Goal: Task Accomplishment & Management: Manage account settings

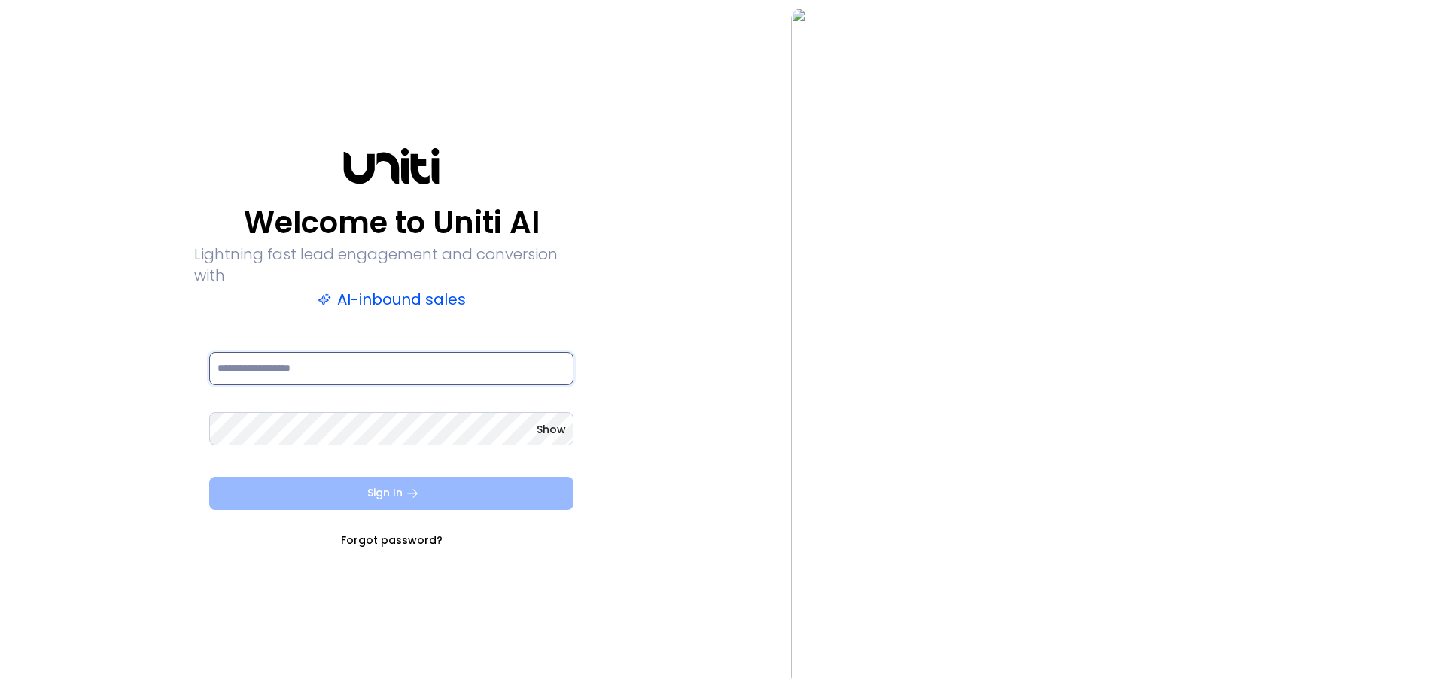
type input "**********"
click at [383, 488] on button "Sign In" at bounding box center [391, 493] width 364 height 33
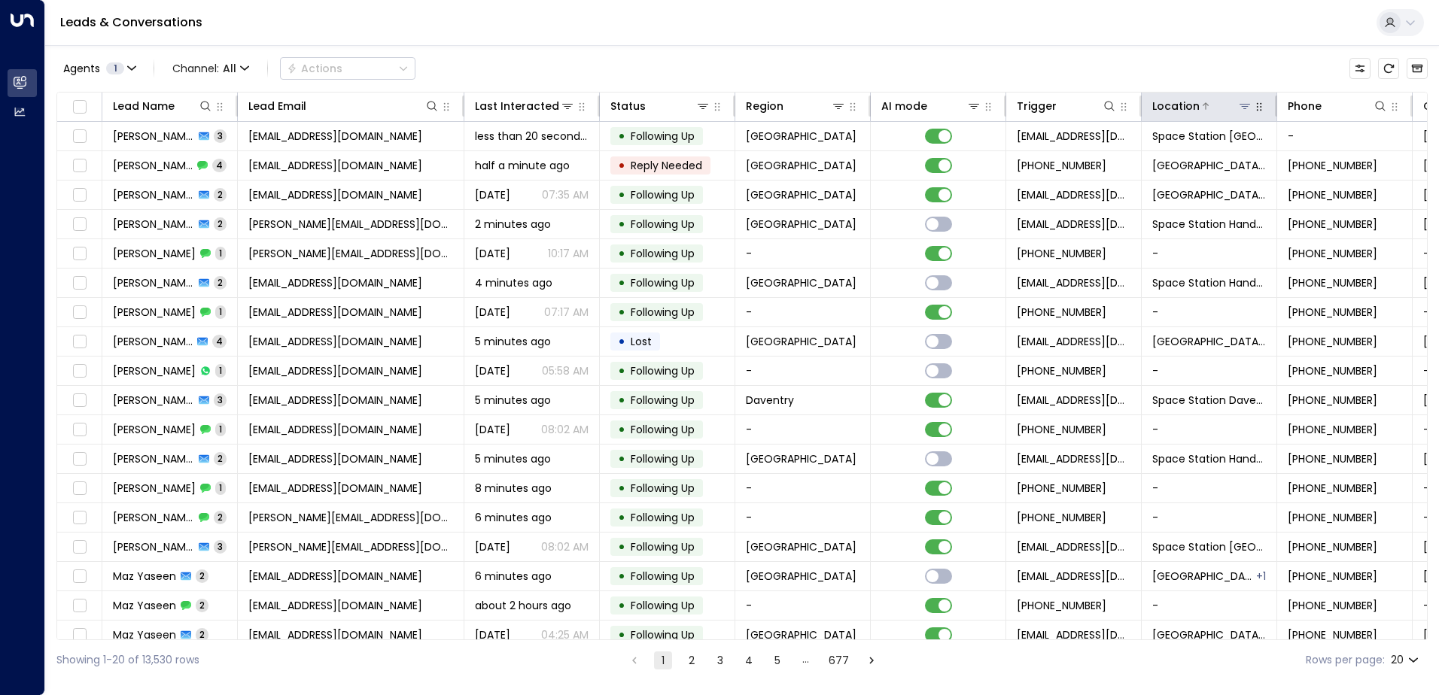
click at [1232, 104] on div at bounding box center [1225, 106] width 53 height 15
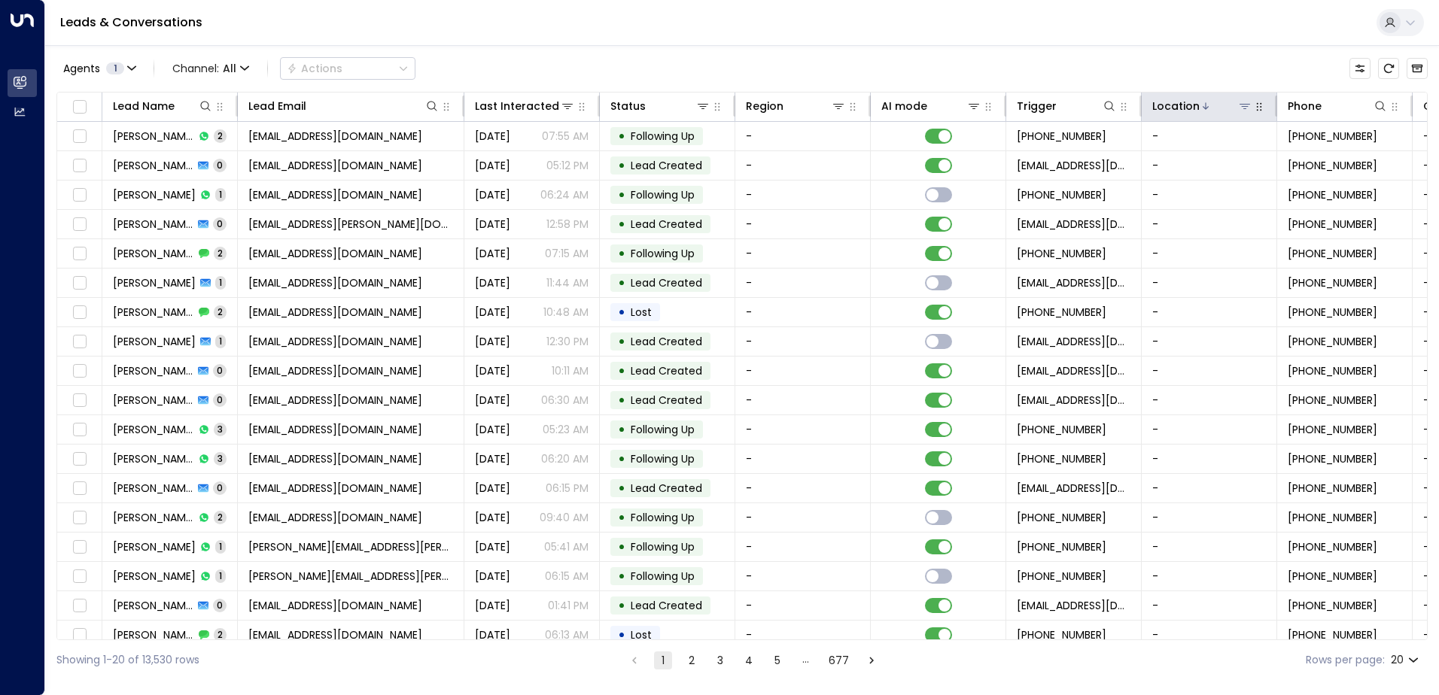
click at [1250, 108] on icon at bounding box center [1244, 106] width 12 height 12
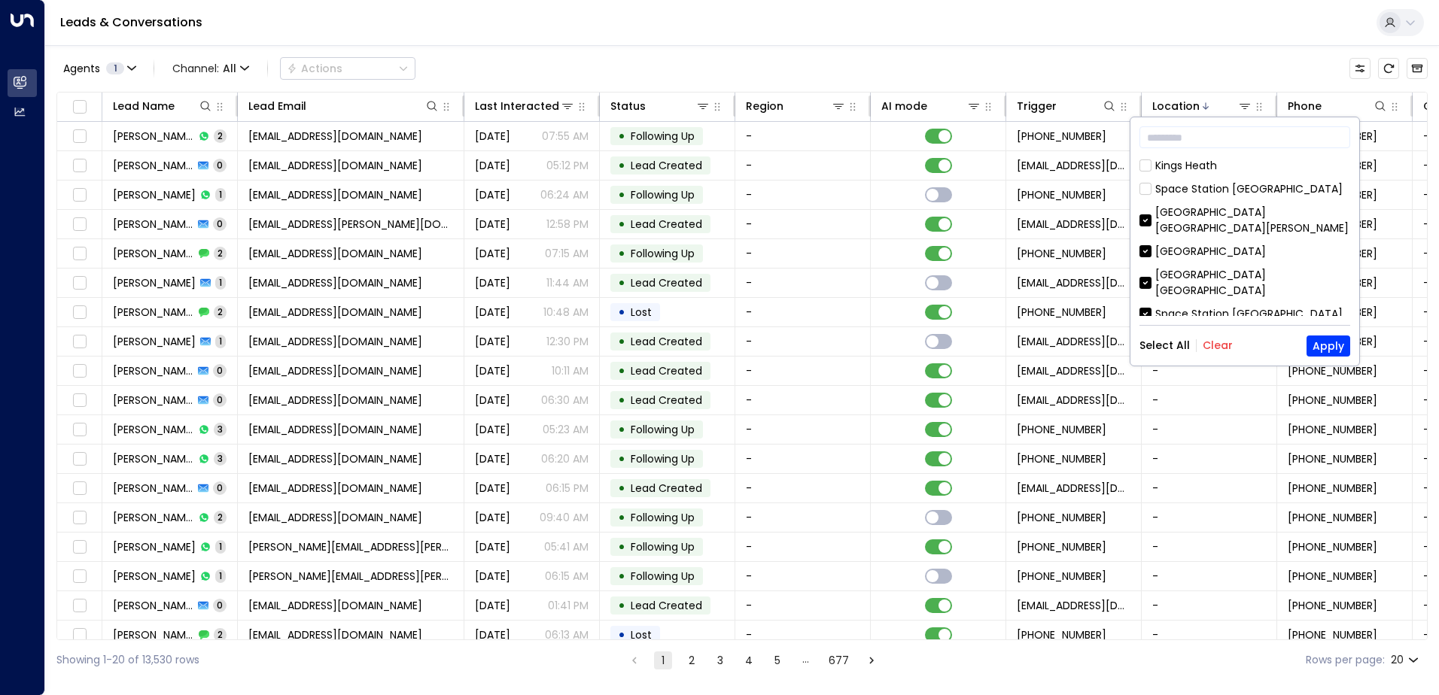
click at [1146, 202] on div "Kings Heath Space Station Brentford Space Station St Johns Wood Space Station S…" at bounding box center [1244, 237] width 211 height 158
click at [1151, 224] on div "Kings Heath Space Station Brentford Space Station St Johns Wood Space Station S…" at bounding box center [1244, 237] width 211 height 158
click at [1151, 244] on div "Space Station Stirchley" at bounding box center [1244, 252] width 211 height 16
click at [1144, 269] on div "Kings Heath Space Station Brentford Space Station St Johns Wood Space Station S…" at bounding box center [1244, 237] width 211 height 158
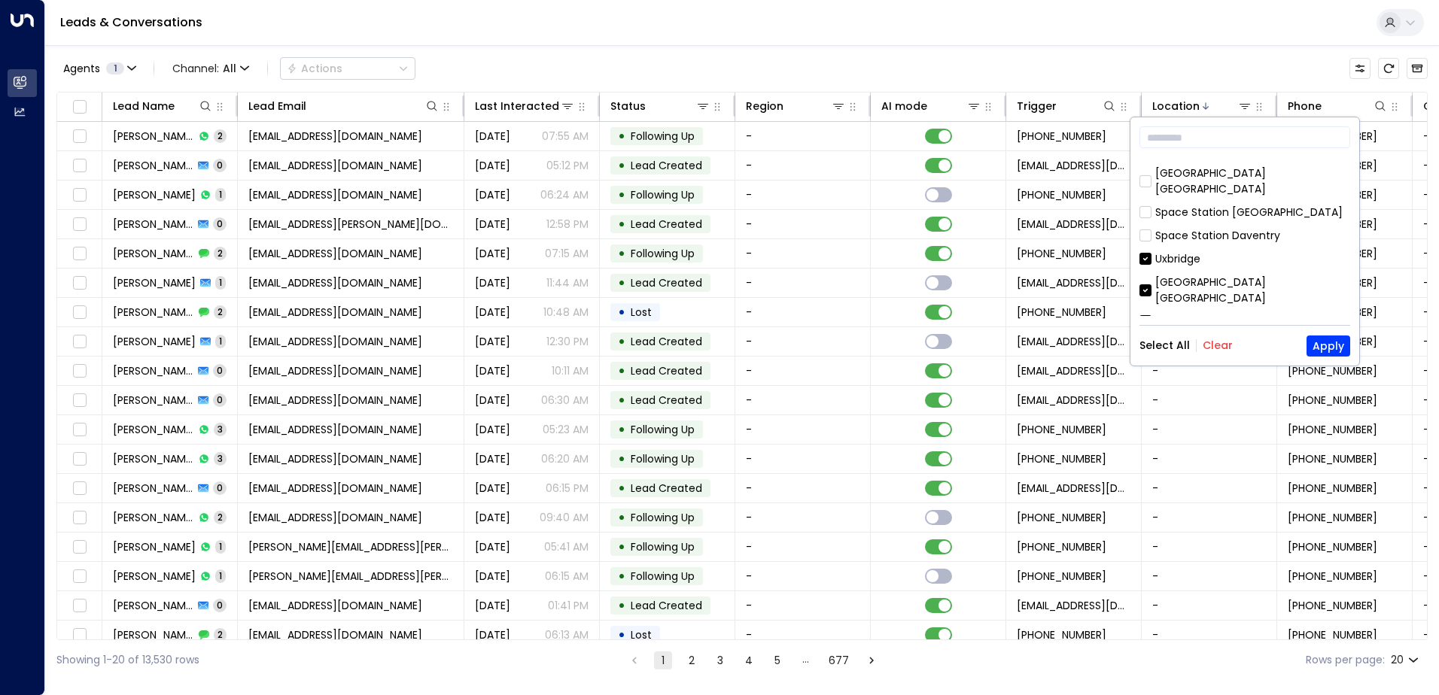
scroll to position [75, 0]
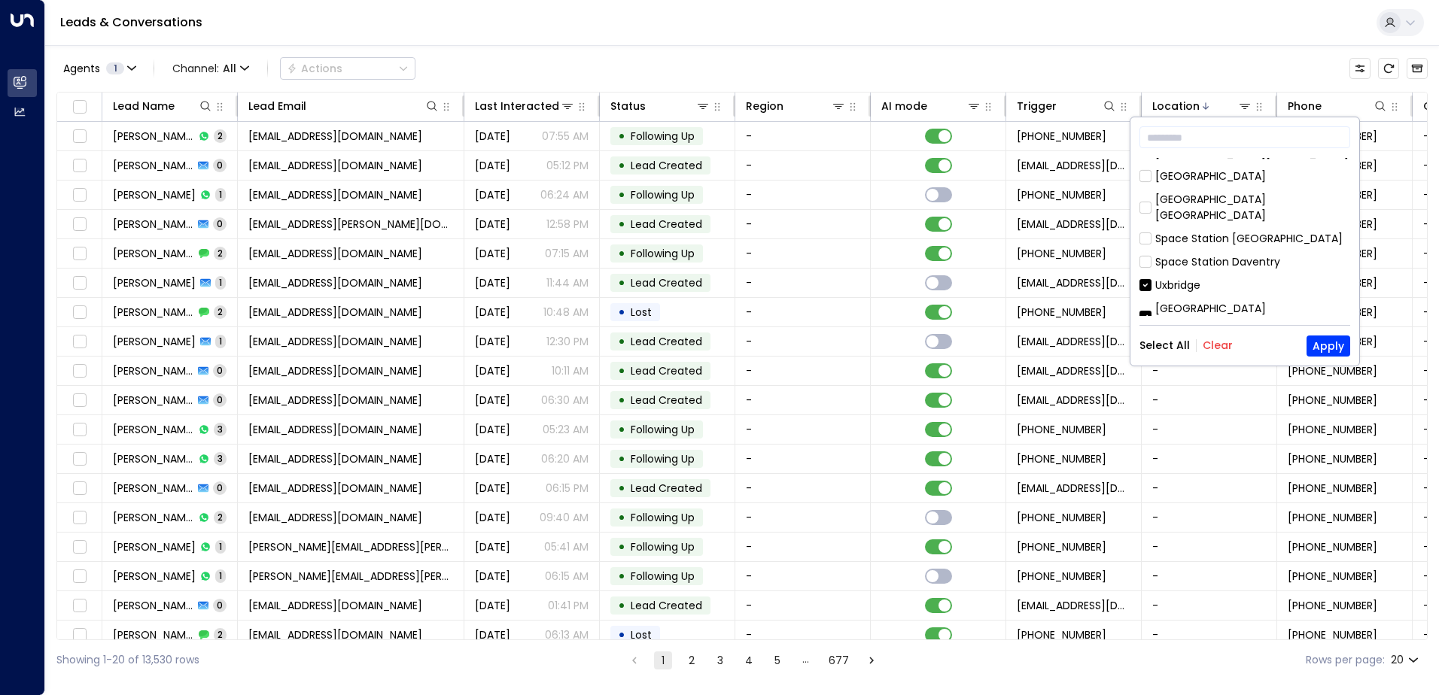
click at [1160, 278] on div "Uxbridge" at bounding box center [1177, 286] width 45 height 16
click at [1172, 301] on div "Space Station Uxbridge" at bounding box center [1252, 317] width 195 height 32
click at [1185, 340] on div "Space Station Solihield" at bounding box center [1214, 348] width 119 height 16
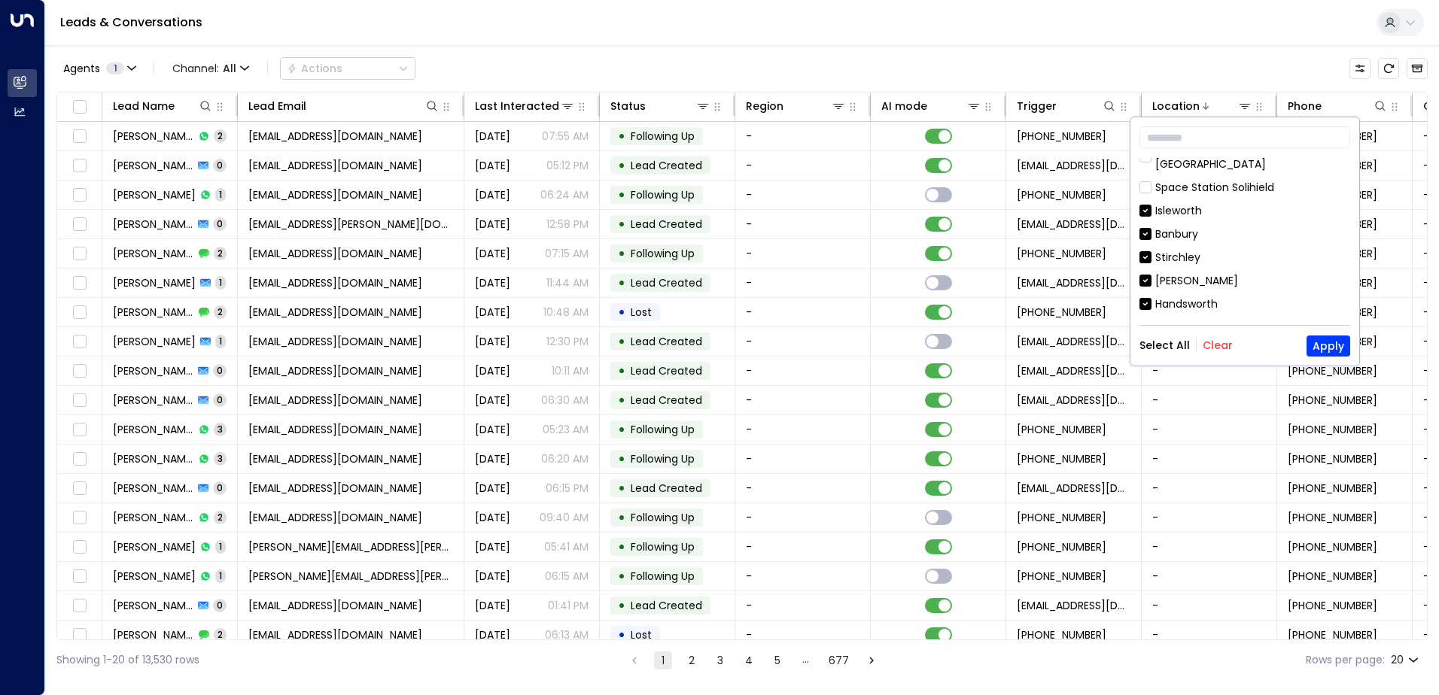
click at [1201, 203] on div "Isleworth" at bounding box center [1178, 211] width 47 height 16
click at [1196, 226] on div "Banbury" at bounding box center [1176, 234] width 43 height 16
click at [1192, 199] on div "Kings Heath Space Station Brentford Space Station St Johns Wood Space Station S…" at bounding box center [1244, 237] width 211 height 158
click at [1192, 223] on div "Kings Heath Space Station Brentford Space Station St Johns Wood Space Station S…" at bounding box center [1244, 237] width 211 height 158
click at [1187, 243] on div "Kings Heath Space Station Brentford Space Station St Johns Wood Space Station S…" at bounding box center [1244, 237] width 211 height 158
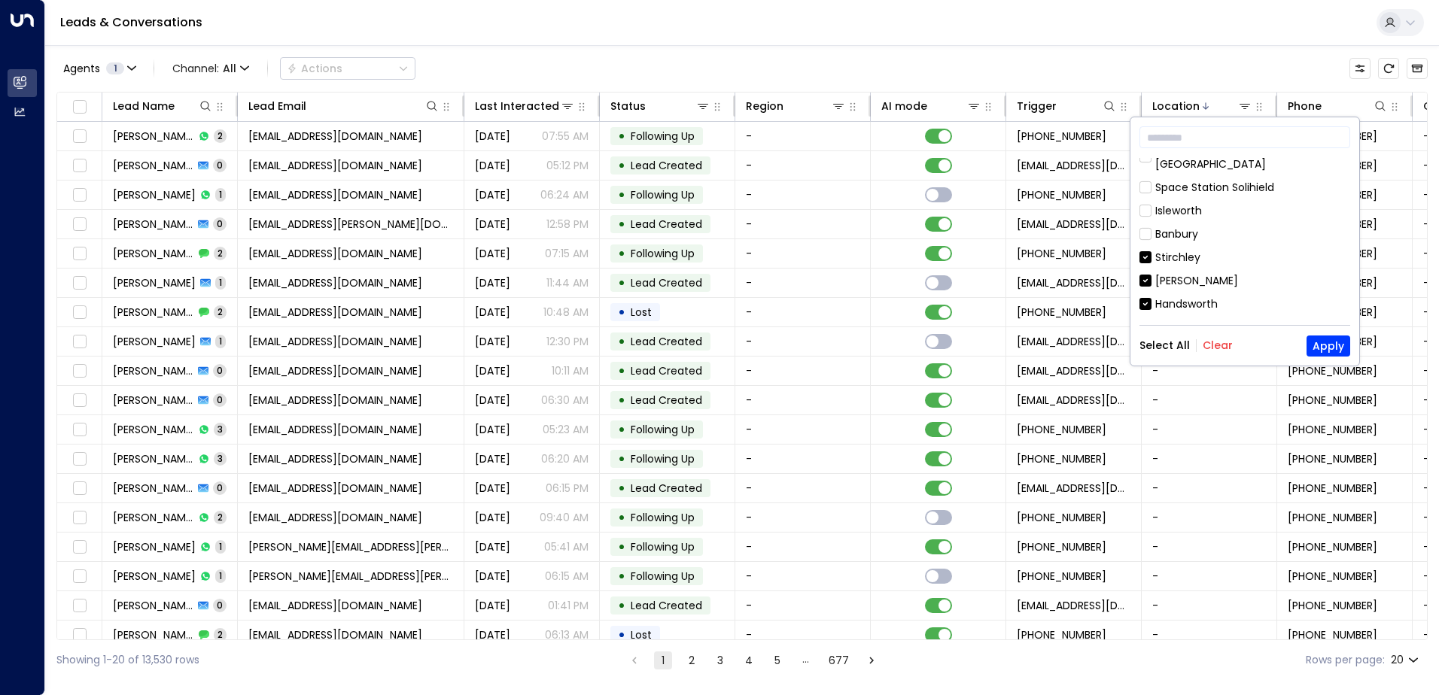
click at [1178, 273] on div "Kilburn" at bounding box center [1196, 281] width 83 height 16
click at [1183, 296] on div "Handsworth" at bounding box center [1186, 304] width 62 height 16
click at [1178, 250] on div "Stirchley" at bounding box center [1177, 258] width 45 height 16
click at [1199, 320] on div "Space Station Shrewsbury" at bounding box center [1252, 336] width 195 height 32
click at [1179, 359] on div "Brentford" at bounding box center [1180, 367] width 50 height 16
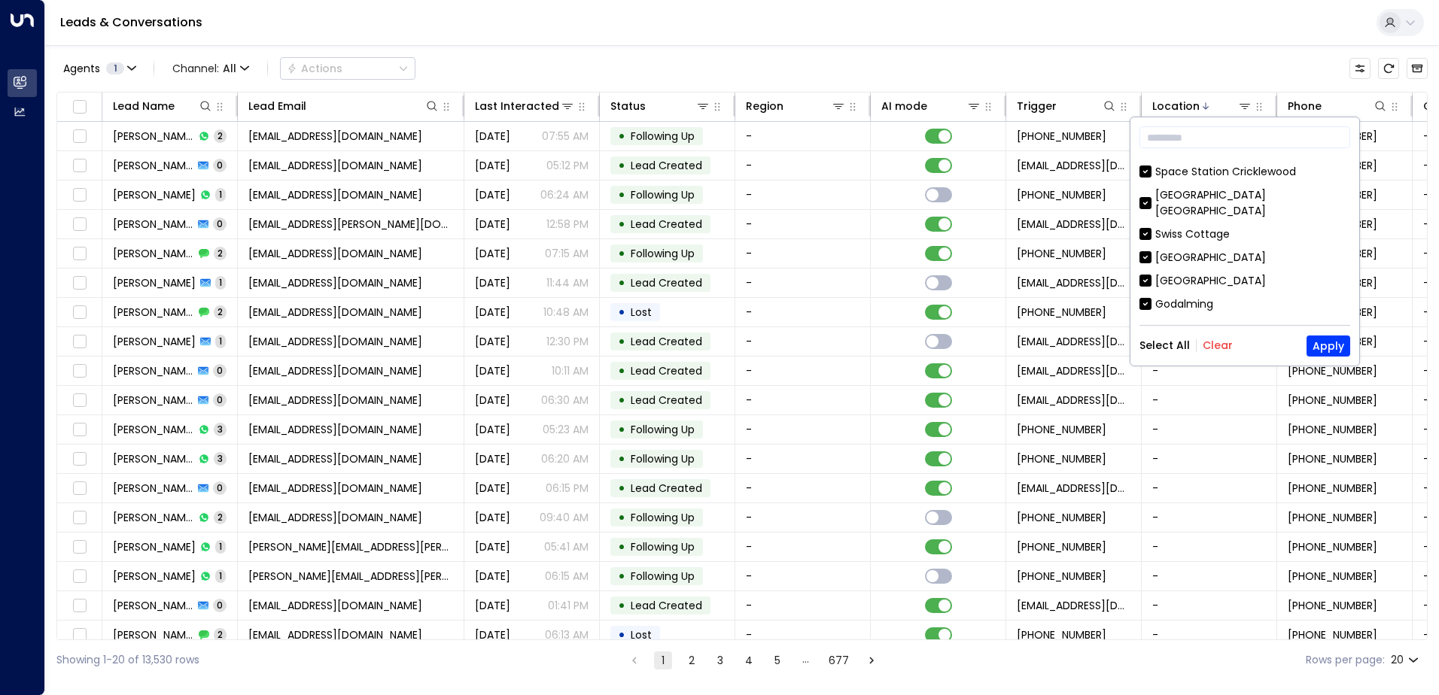
scroll to position [837, 0]
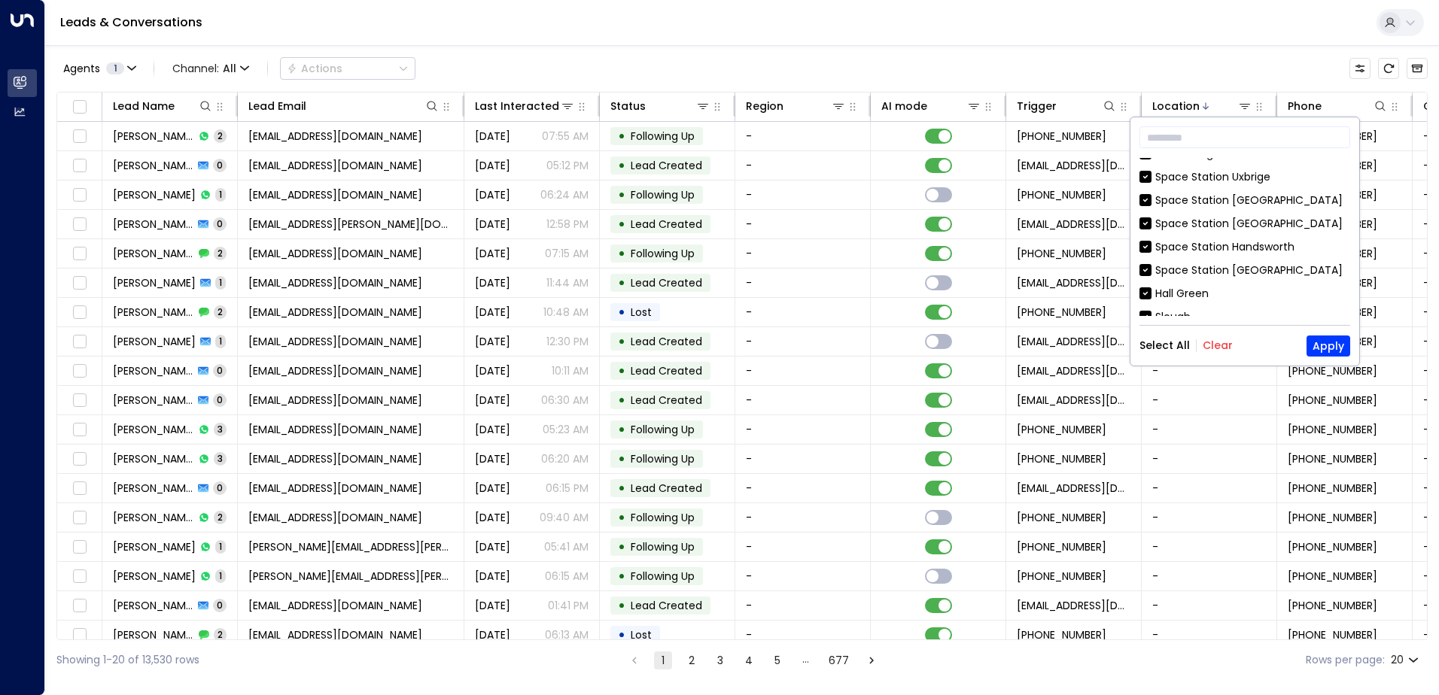
click at [1153, 356] on div "Daventry" at bounding box center [1244, 364] width 211 height 16
click at [1151, 333] on div "Chiswick" at bounding box center [1244, 341] width 211 height 16
click at [1330, 345] on button "Apply" at bounding box center [1328, 346] width 44 height 21
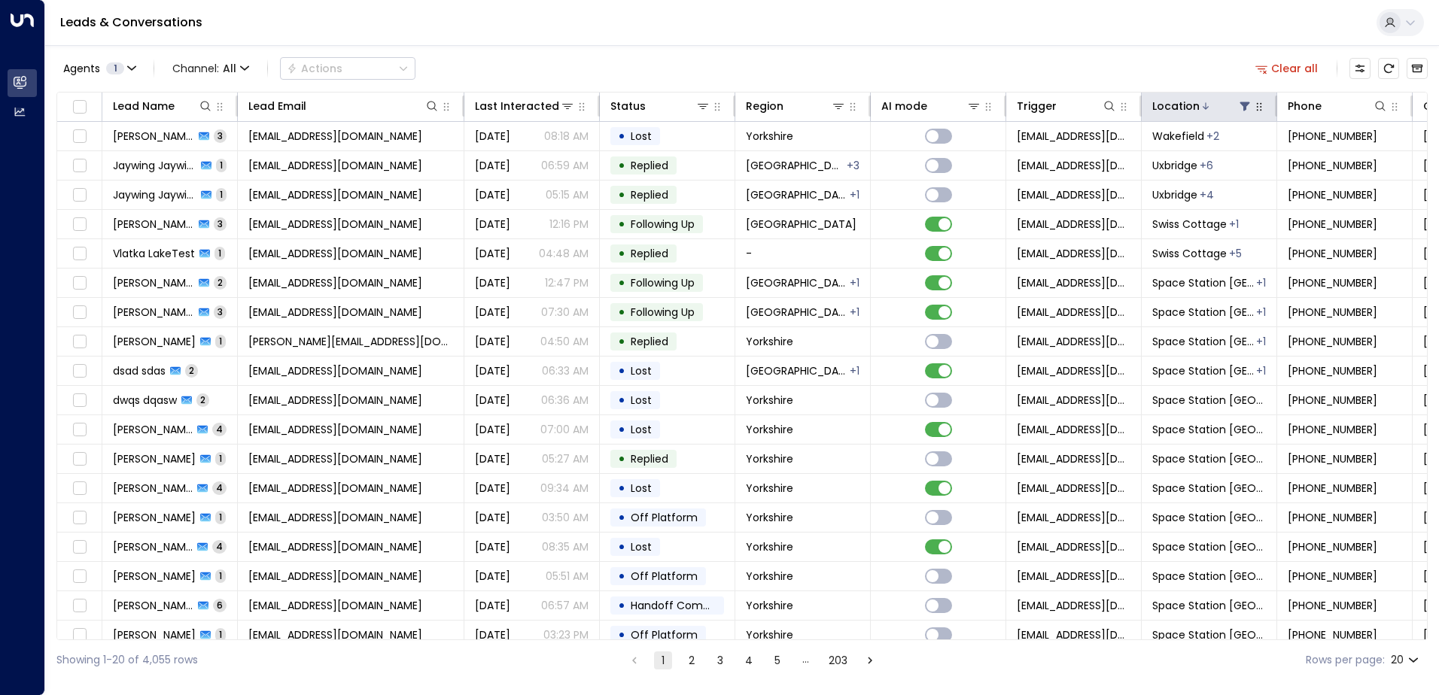
click at [1243, 103] on icon at bounding box center [1245, 106] width 10 height 9
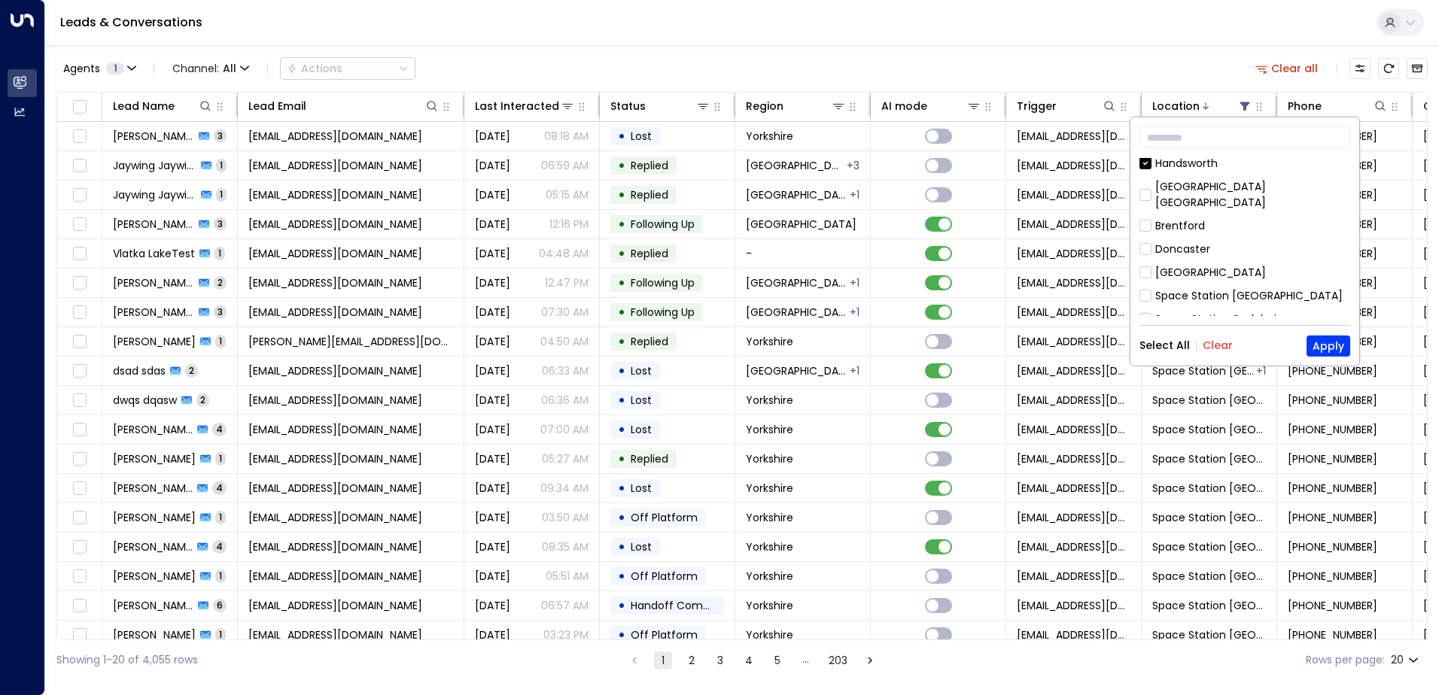
scroll to position [602, 0]
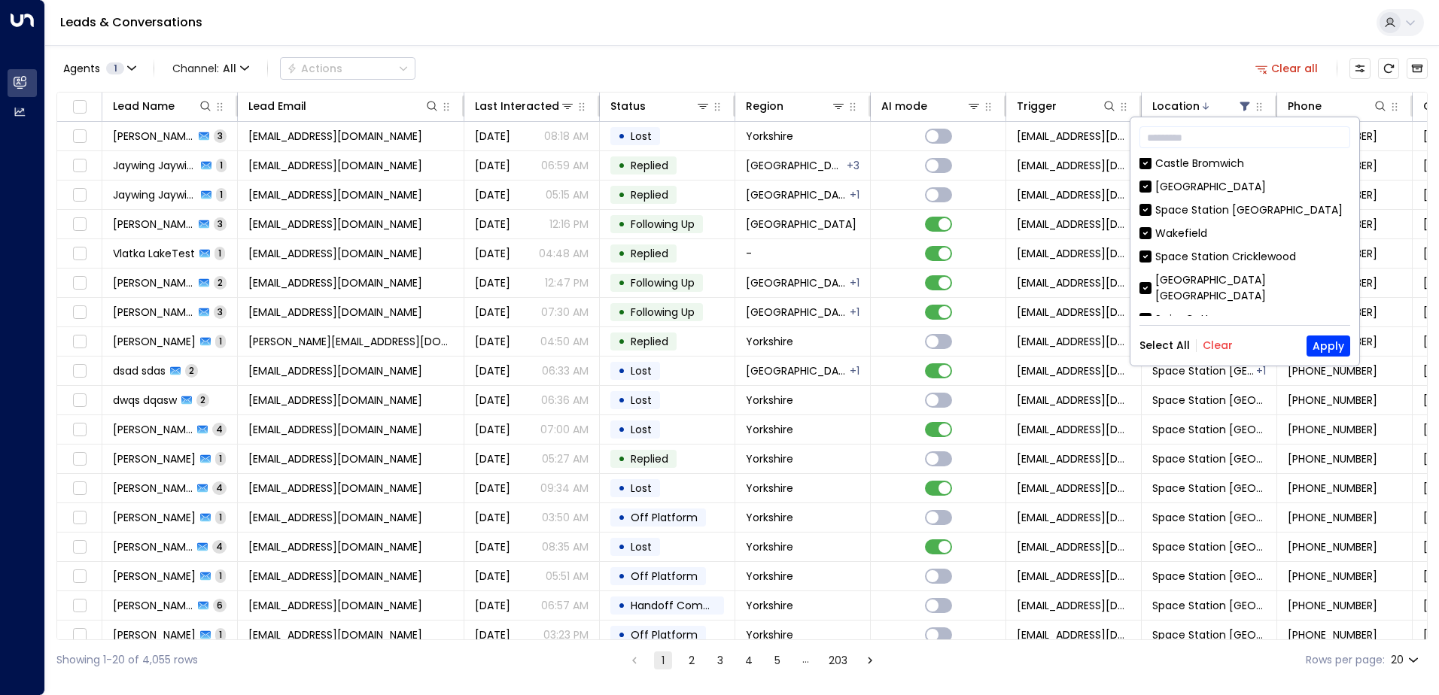
click at [1148, 276] on div "Kings Heath Space Station Brentford Space Station St Johns Wood Space Station S…" at bounding box center [1244, 237] width 211 height 158
click at [1209, 346] on button "Clear" at bounding box center [1217, 345] width 30 height 12
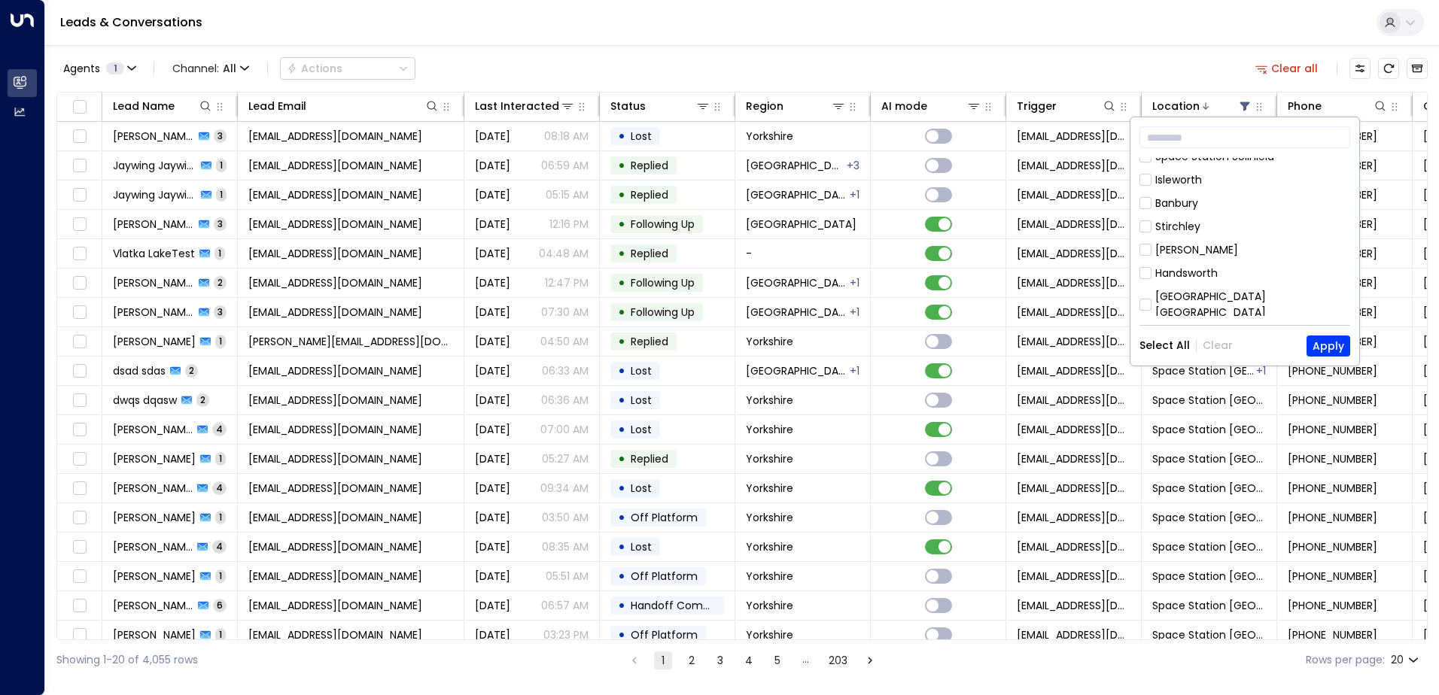
scroll to position [301, 0]
click at [1330, 345] on button "Apply" at bounding box center [1328, 346] width 44 height 21
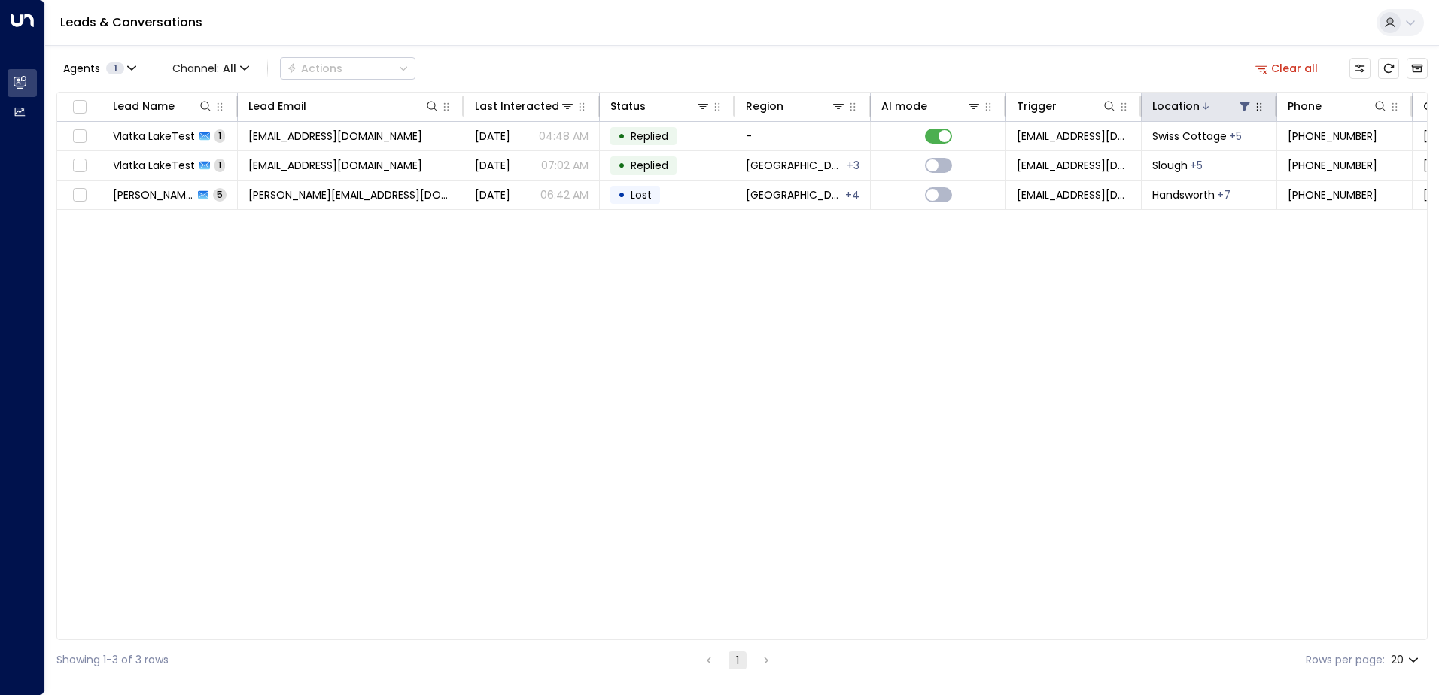
click at [1228, 112] on div at bounding box center [1225, 106] width 53 height 15
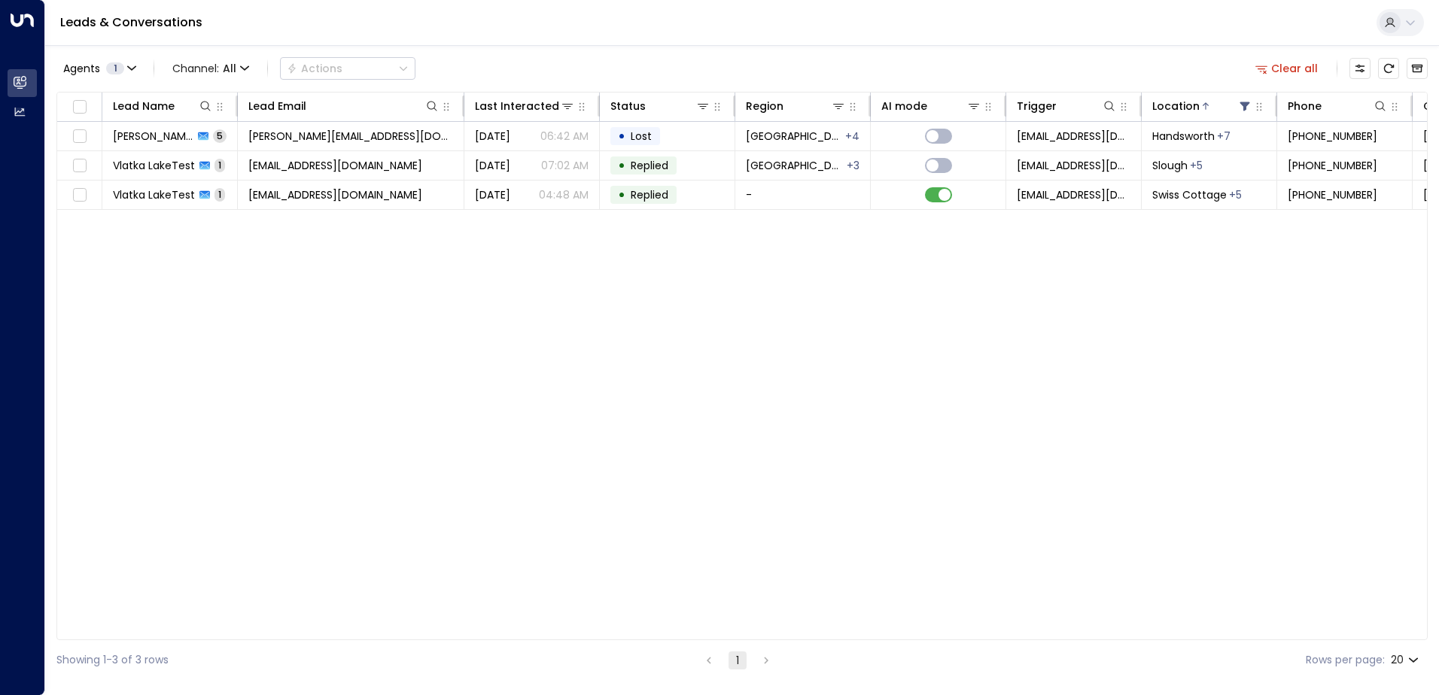
click at [1296, 72] on button "Clear all" at bounding box center [1286, 68] width 75 height 21
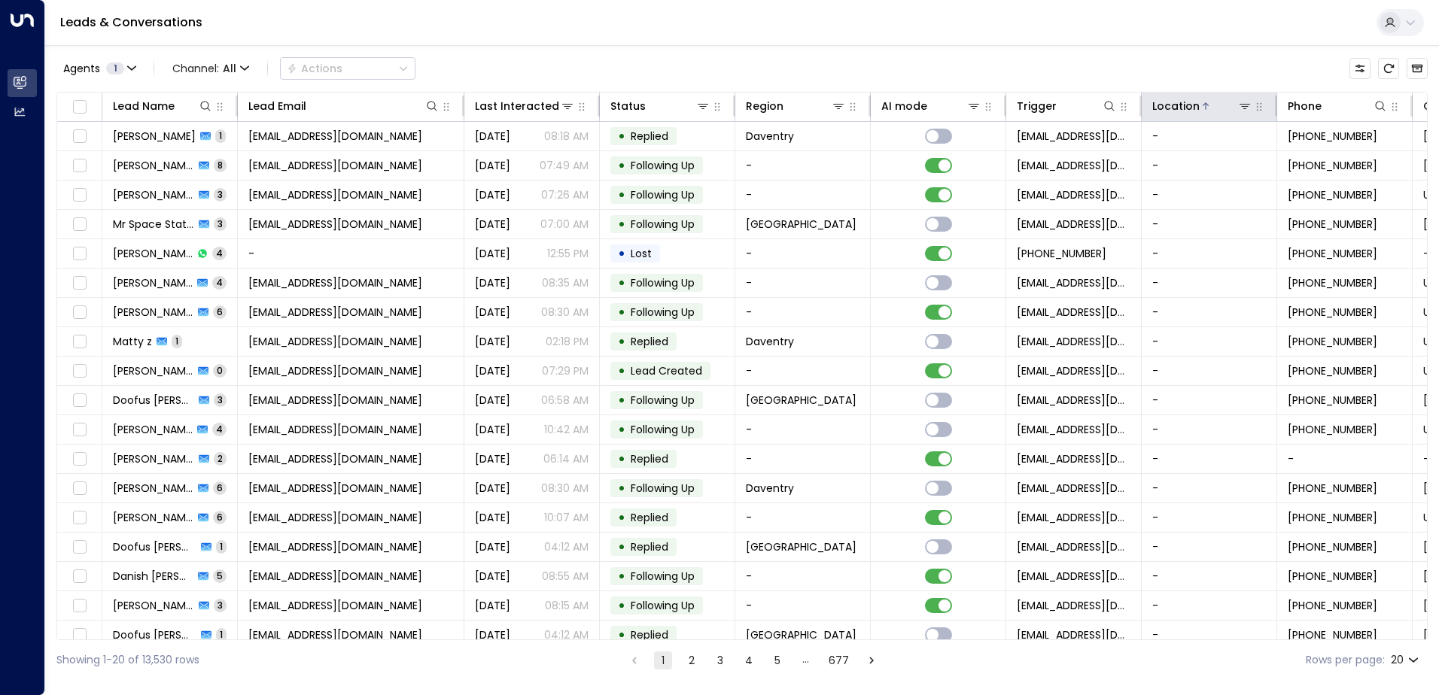
click at [1249, 115] on th "Location" at bounding box center [1208, 107] width 135 height 29
click at [1254, 111] on icon "button" at bounding box center [1259, 107] width 12 height 12
click at [1249, 119] on th "Location" at bounding box center [1208, 107] width 135 height 29
click at [1220, 111] on div at bounding box center [1225, 106] width 53 height 15
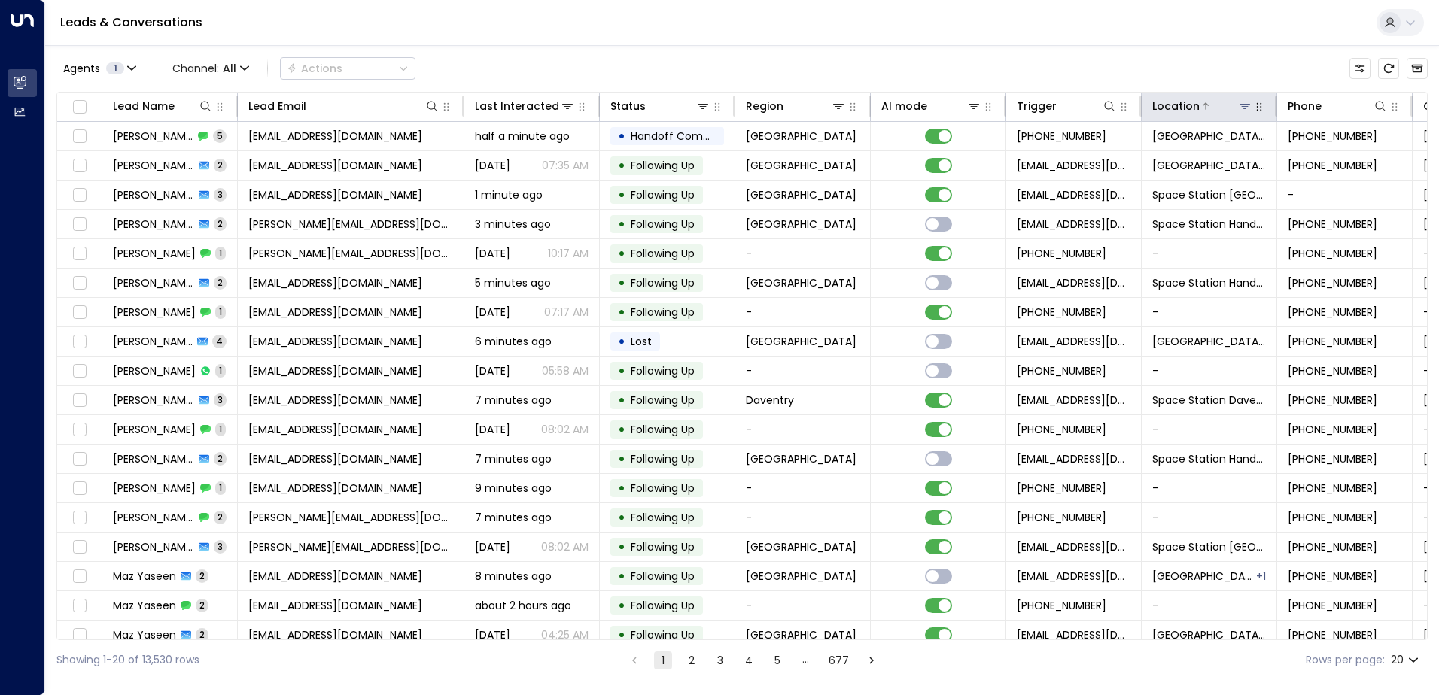
click at [1231, 107] on div at bounding box center [1225, 106] width 53 height 15
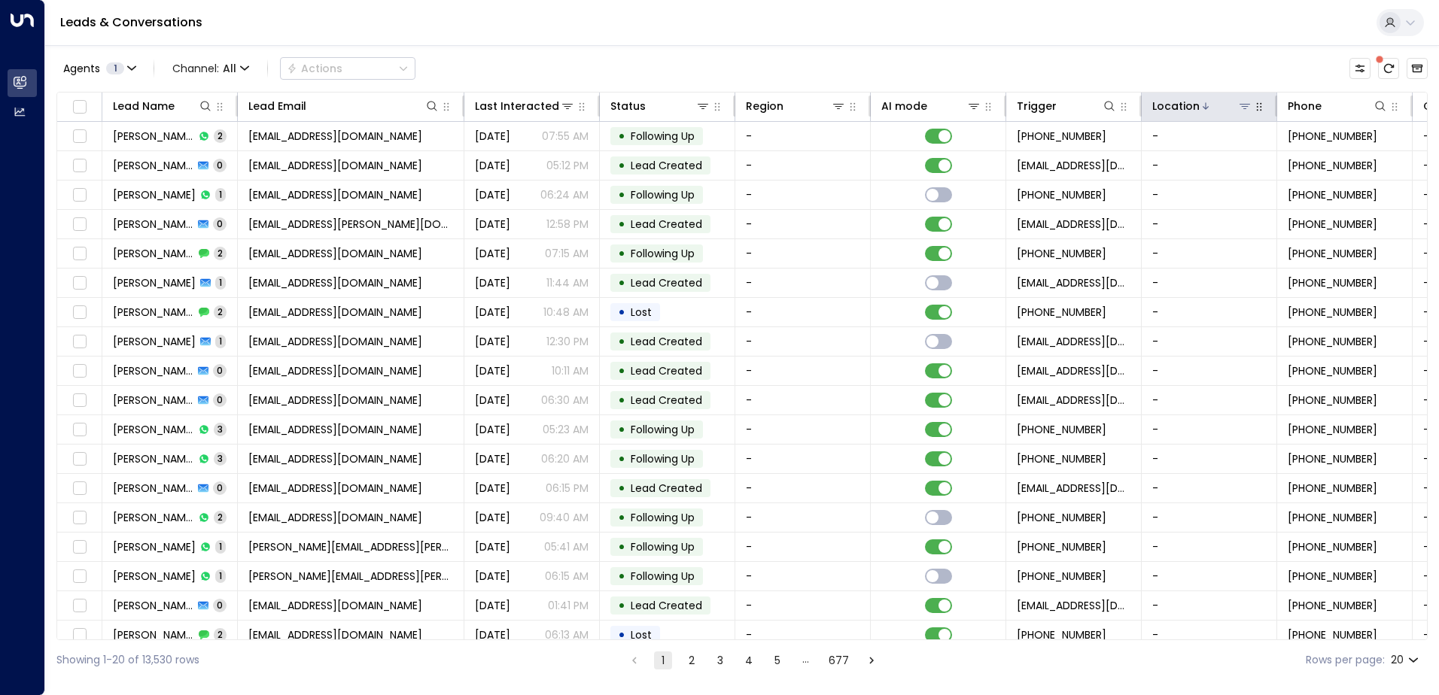
click at [1248, 108] on icon at bounding box center [1244, 106] width 12 height 12
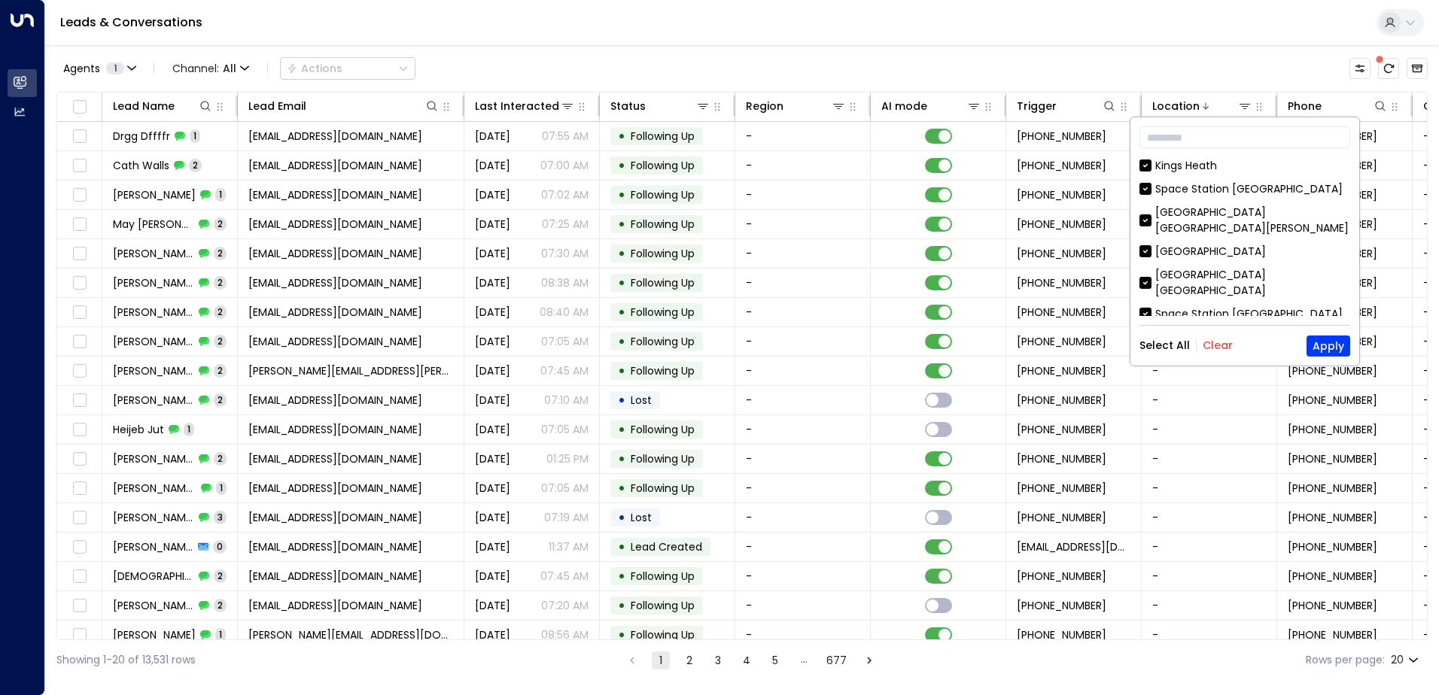
click at [1226, 351] on button "Clear" at bounding box center [1217, 345] width 30 height 12
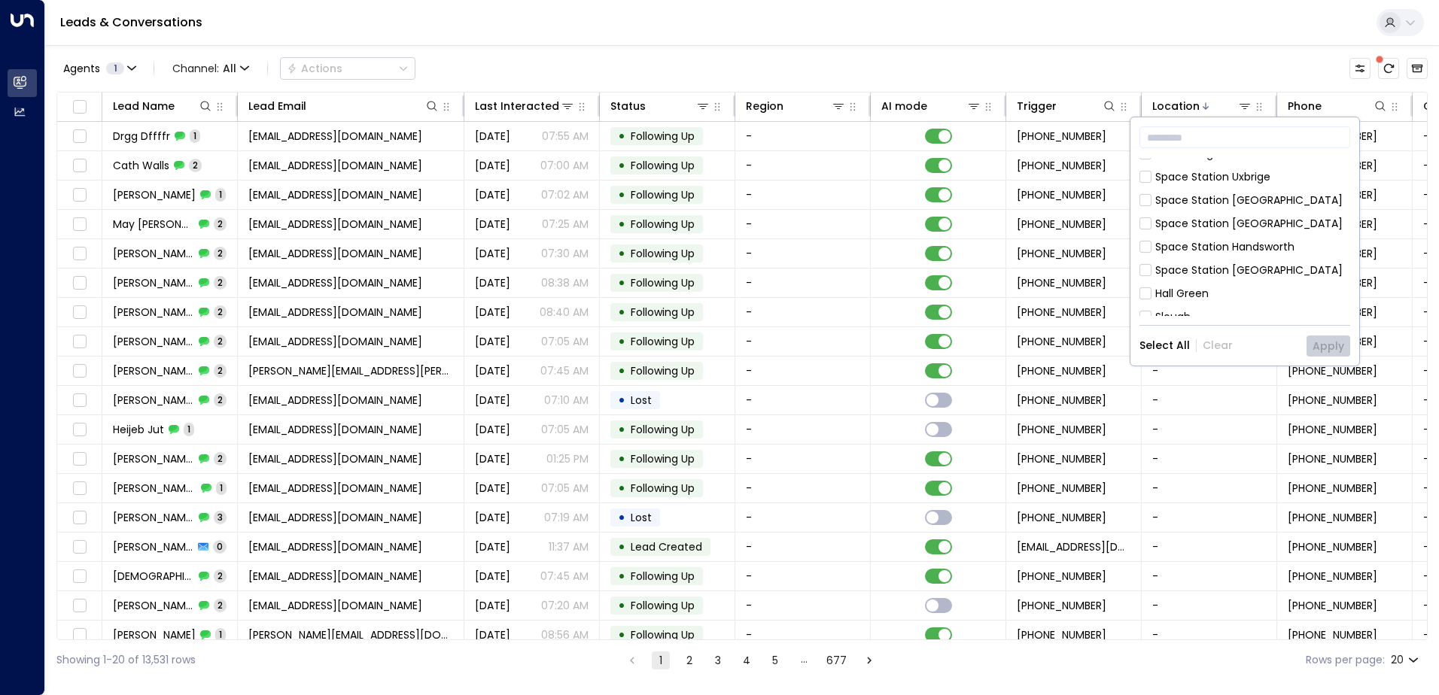
scroll to position [762, 0]
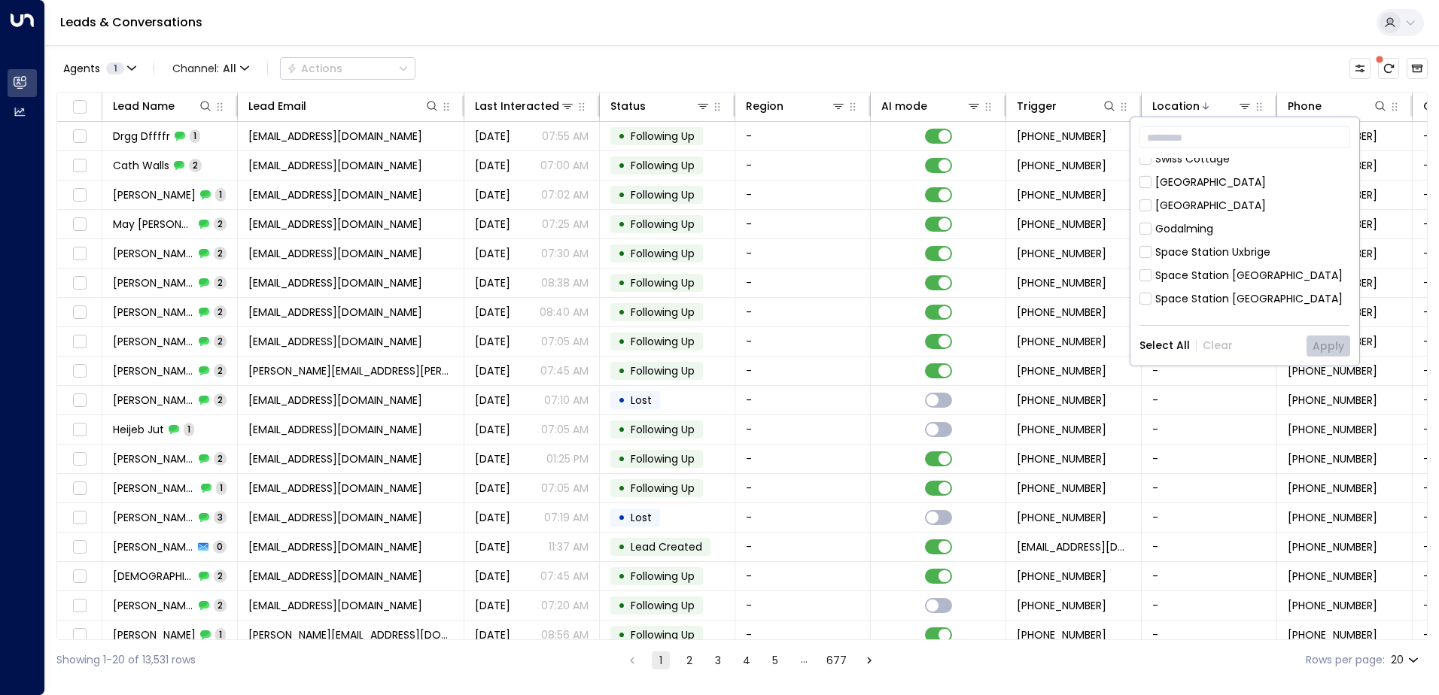
click at [1150, 315] on div "Space Station Handsworth" at bounding box center [1244, 323] width 211 height 16
click at [1328, 349] on button "Apply" at bounding box center [1328, 346] width 44 height 21
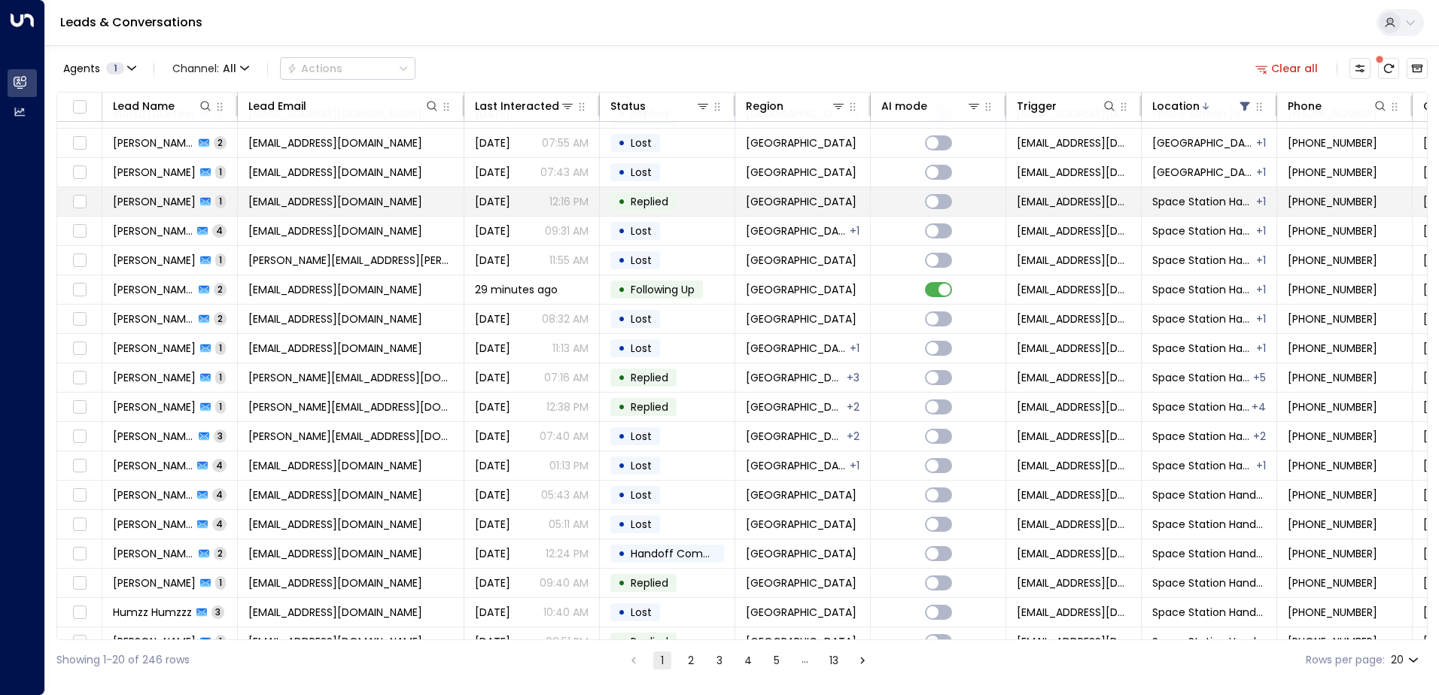
scroll to position [74, 0]
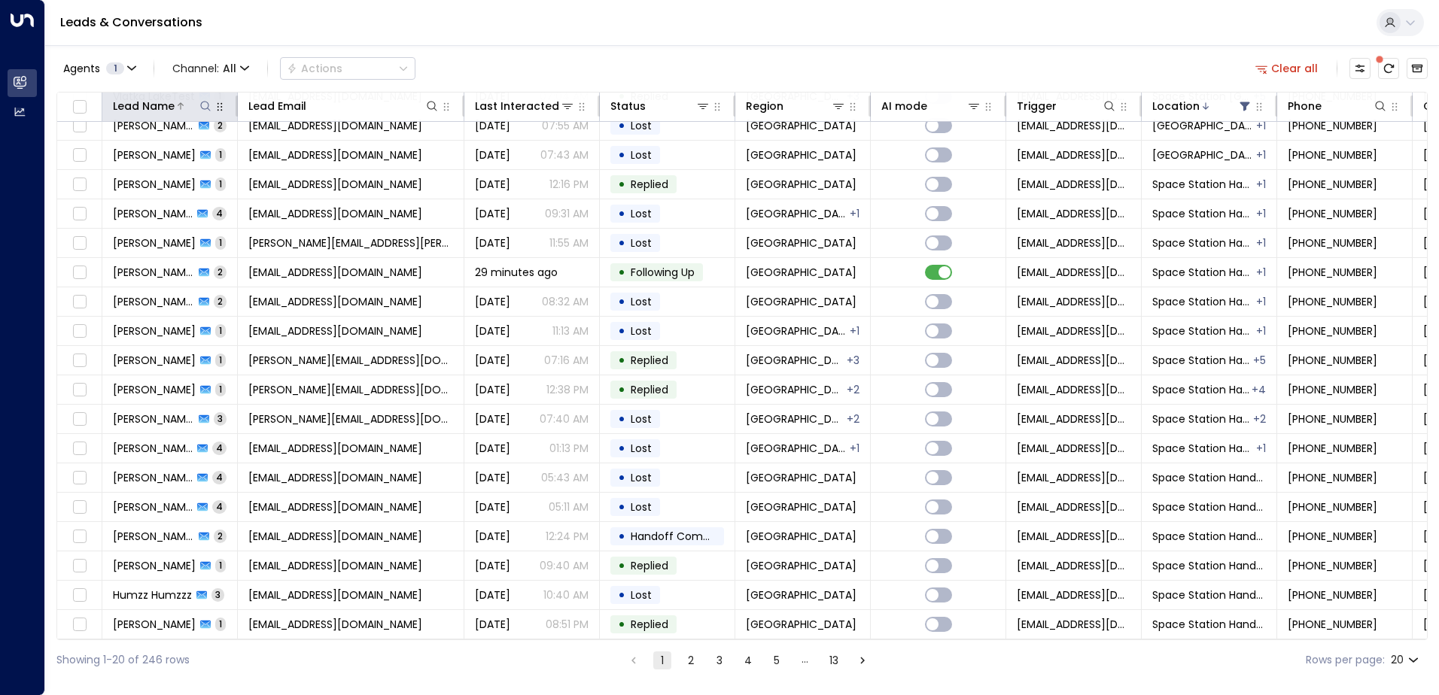
click at [205, 109] on icon at bounding box center [205, 106] width 10 height 10
type input "******"
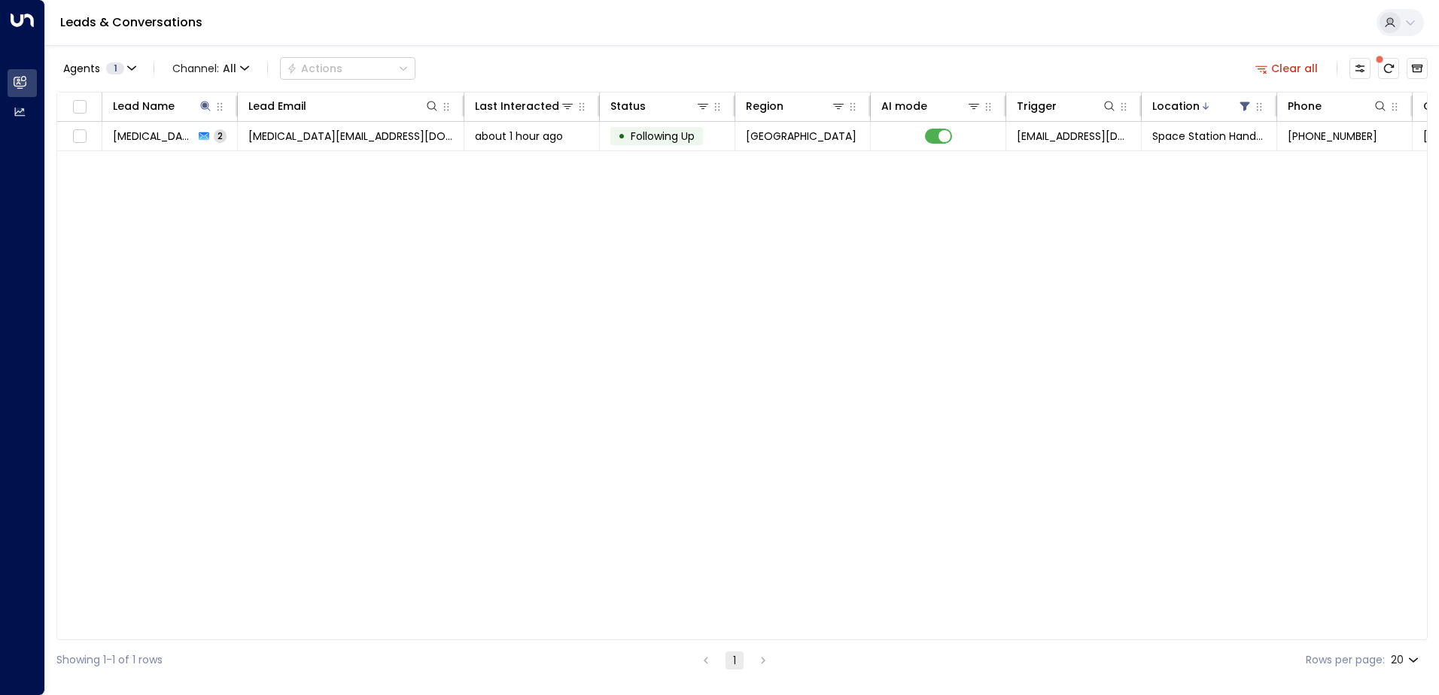
click at [640, 295] on div "Lead Name Lead Email Last Interacted Status Region AI mode Trigger Location Pho…" at bounding box center [741, 366] width 1371 height 549
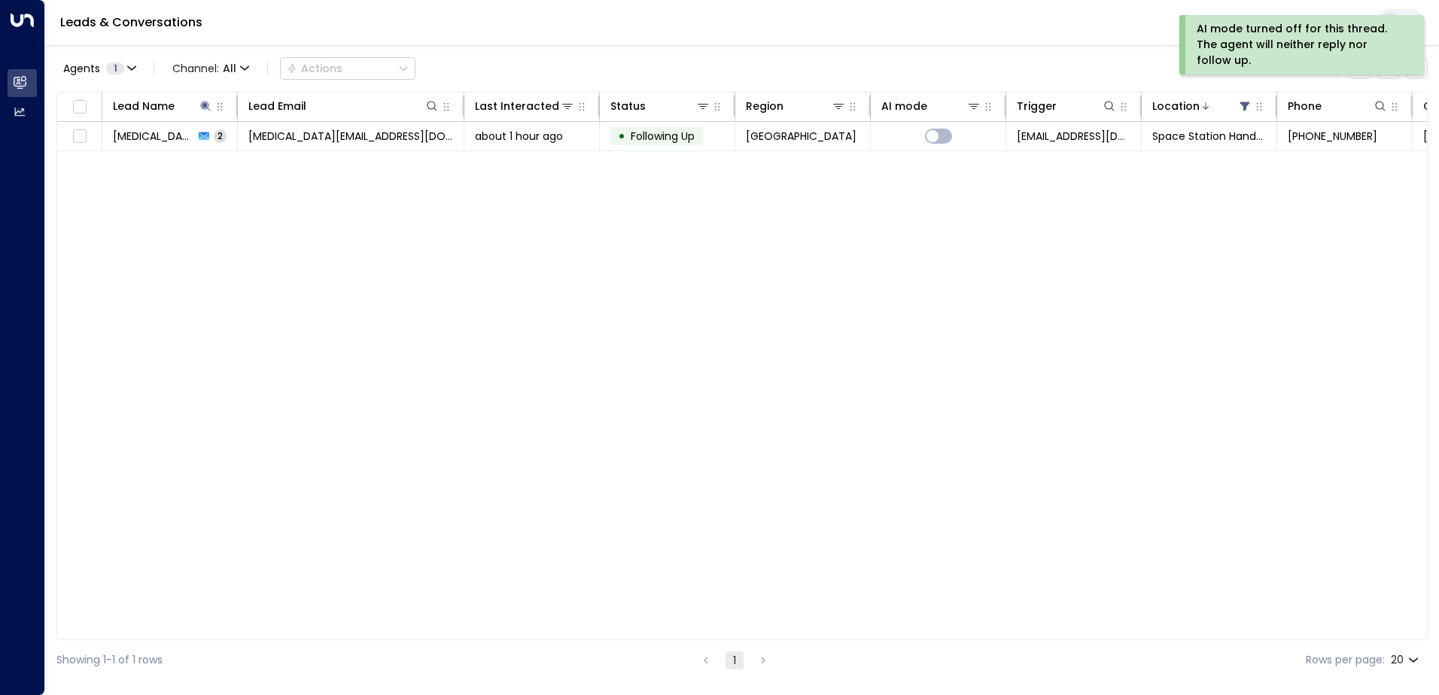
click at [944, 278] on div "Lead Name Lead Email Last Interacted Status Region AI mode Trigger Location Pho…" at bounding box center [741, 366] width 1371 height 549
click at [1244, 119] on th "Location" at bounding box center [1208, 107] width 135 height 29
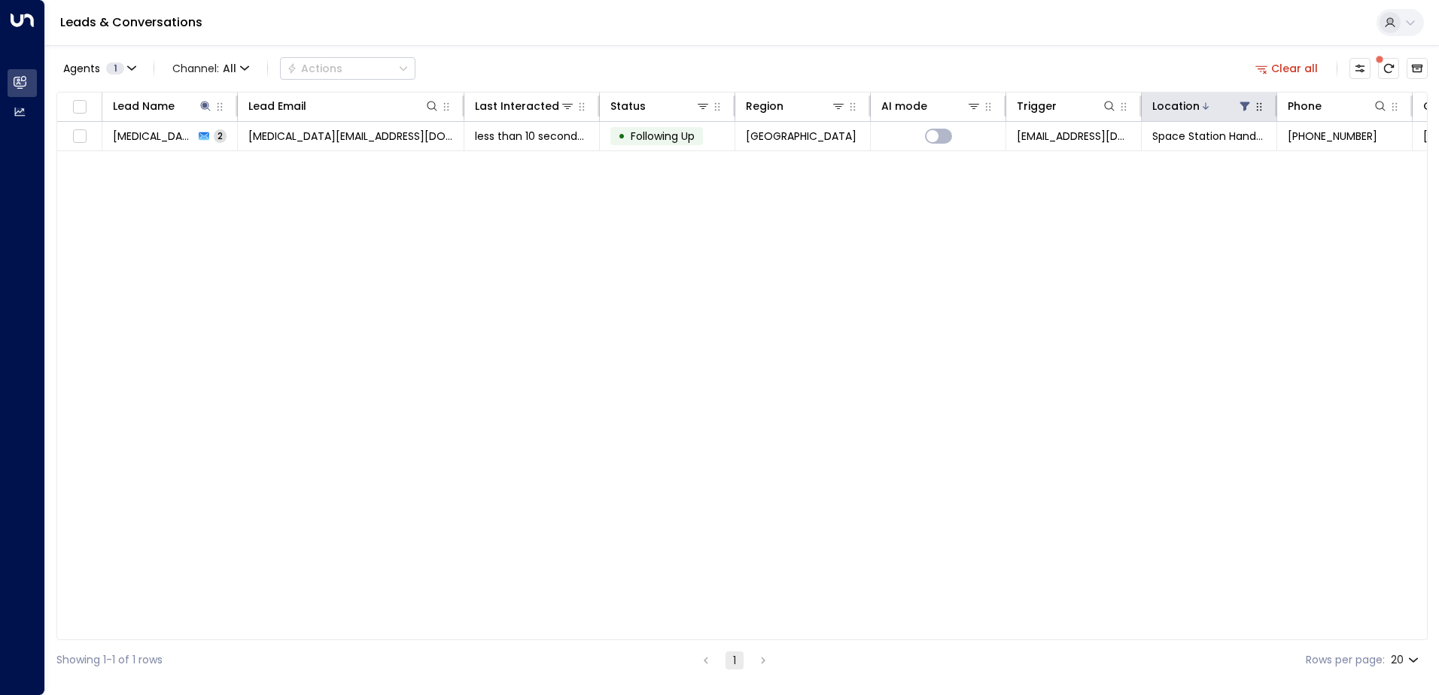
click at [1201, 105] on icon at bounding box center [1205, 106] width 9 height 9
click at [1257, 112] on icon "button" at bounding box center [1259, 107] width 12 height 12
click at [135, 68] on icon "button" at bounding box center [131, 68] width 9 height 9
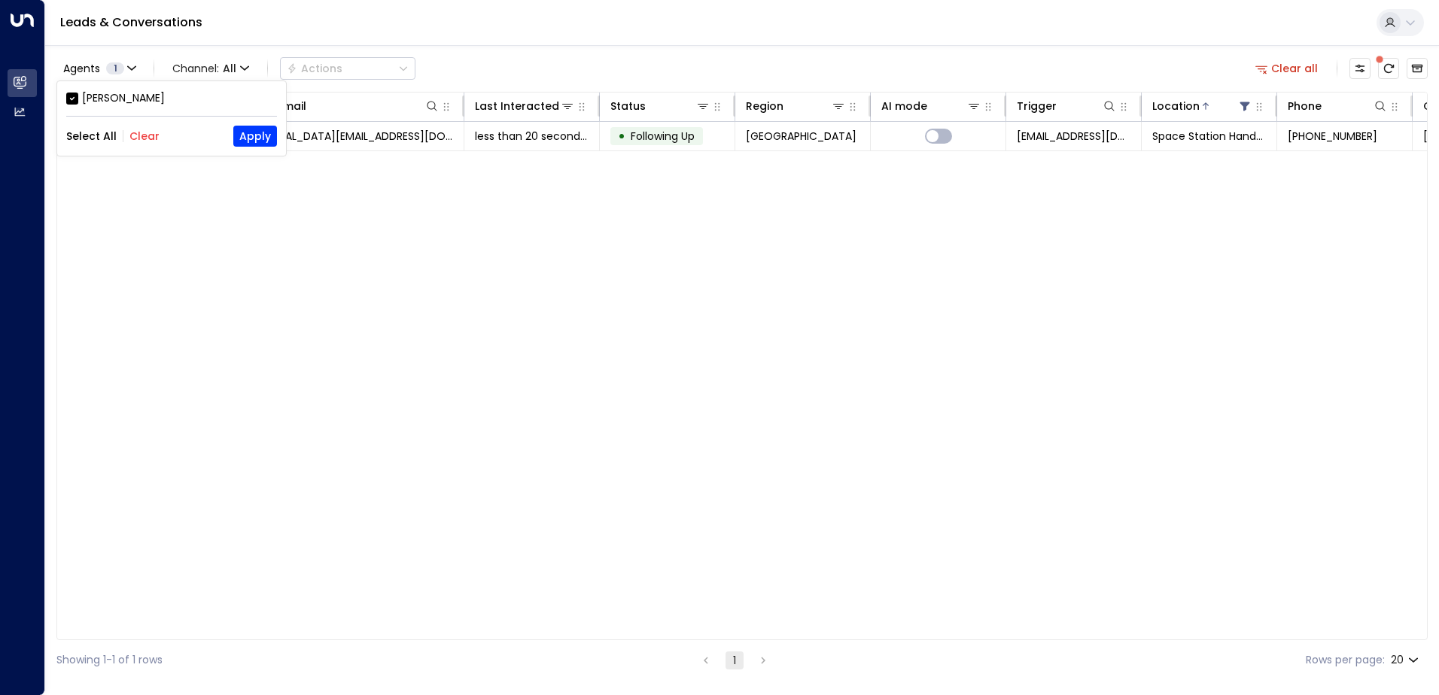
click at [145, 139] on button "Clear" at bounding box center [144, 136] width 30 height 12
click at [749, 350] on div at bounding box center [719, 347] width 1439 height 695
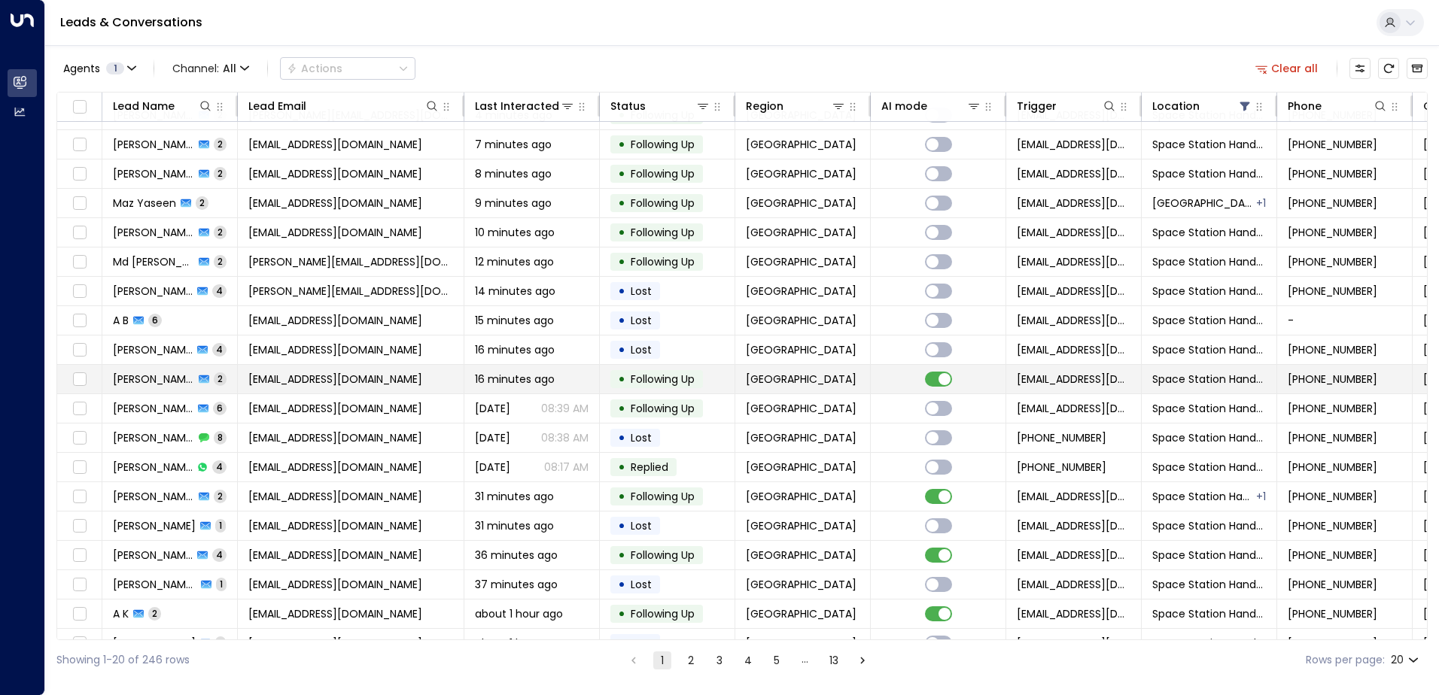
scroll to position [74, 0]
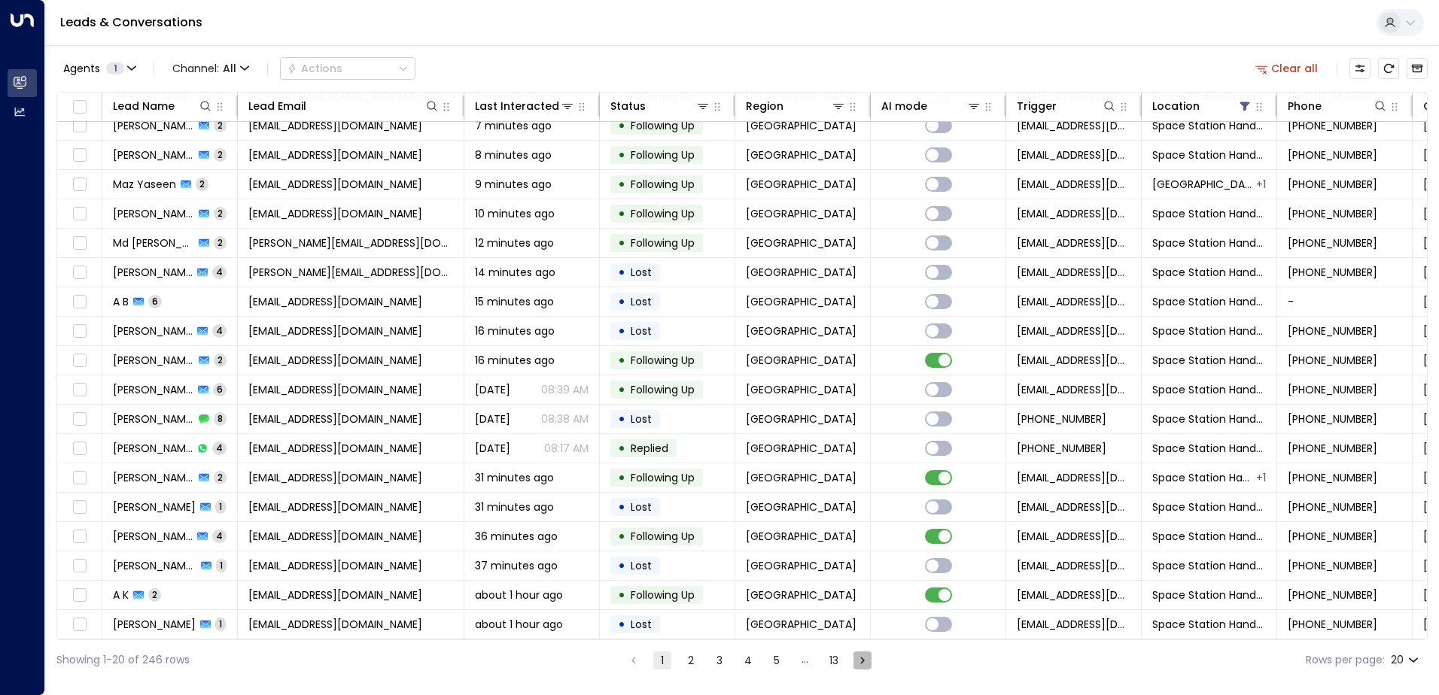
click at [866, 663] on icon "Go to next page" at bounding box center [863, 661] width 14 height 14
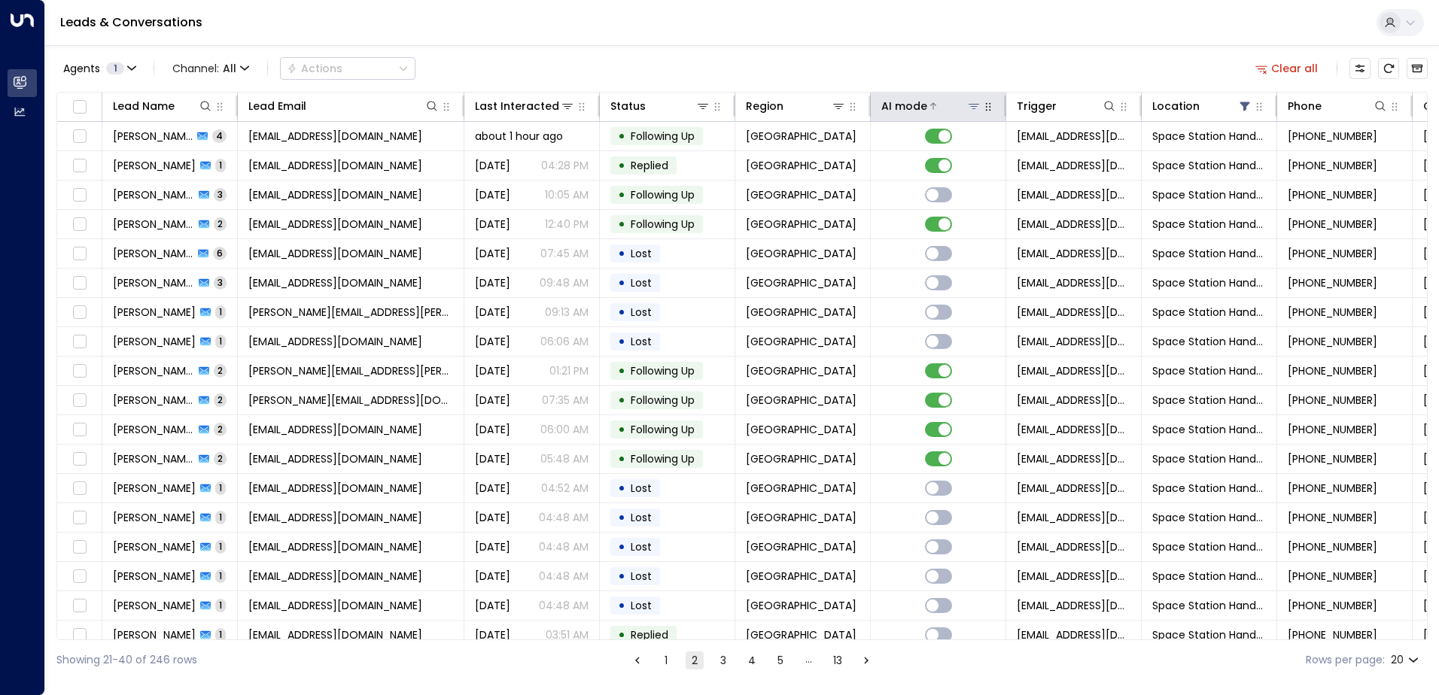
click at [927, 108] on div at bounding box center [954, 106] width 54 height 15
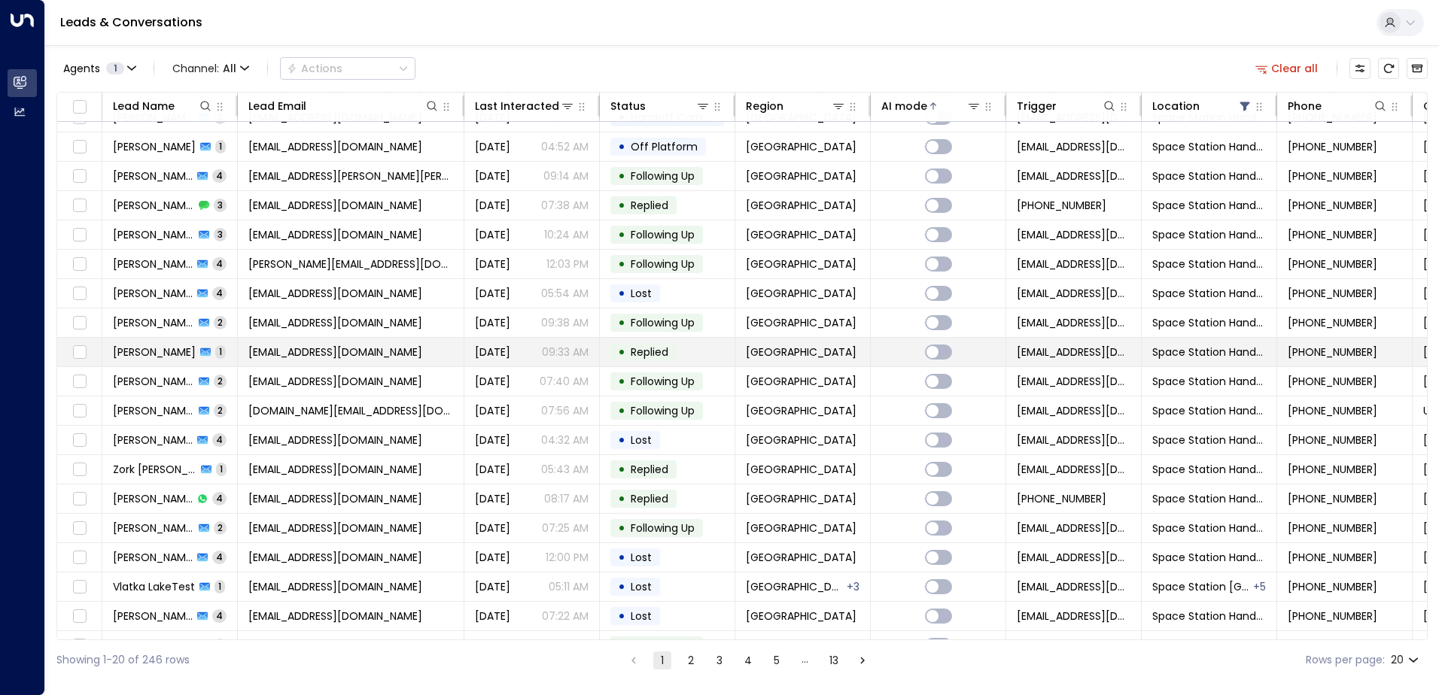
scroll to position [74, 0]
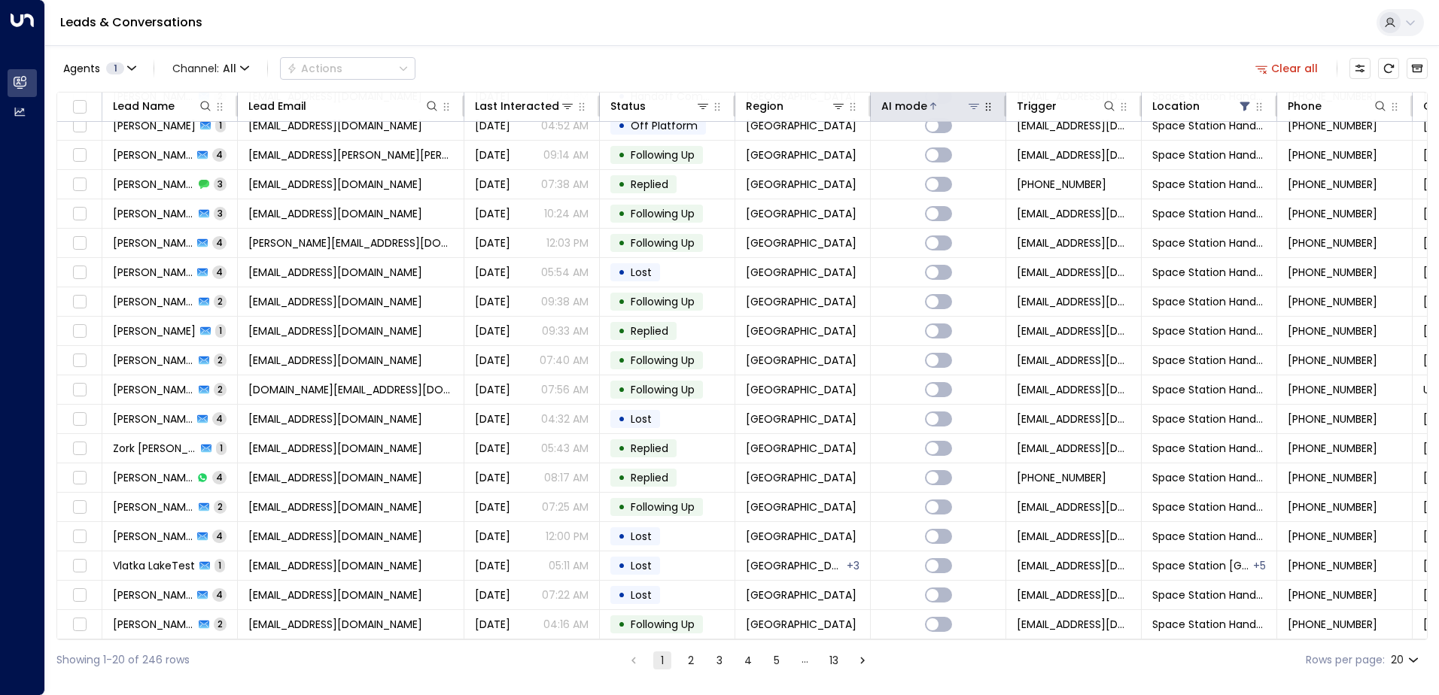
click at [927, 105] on div at bounding box center [954, 106] width 54 height 15
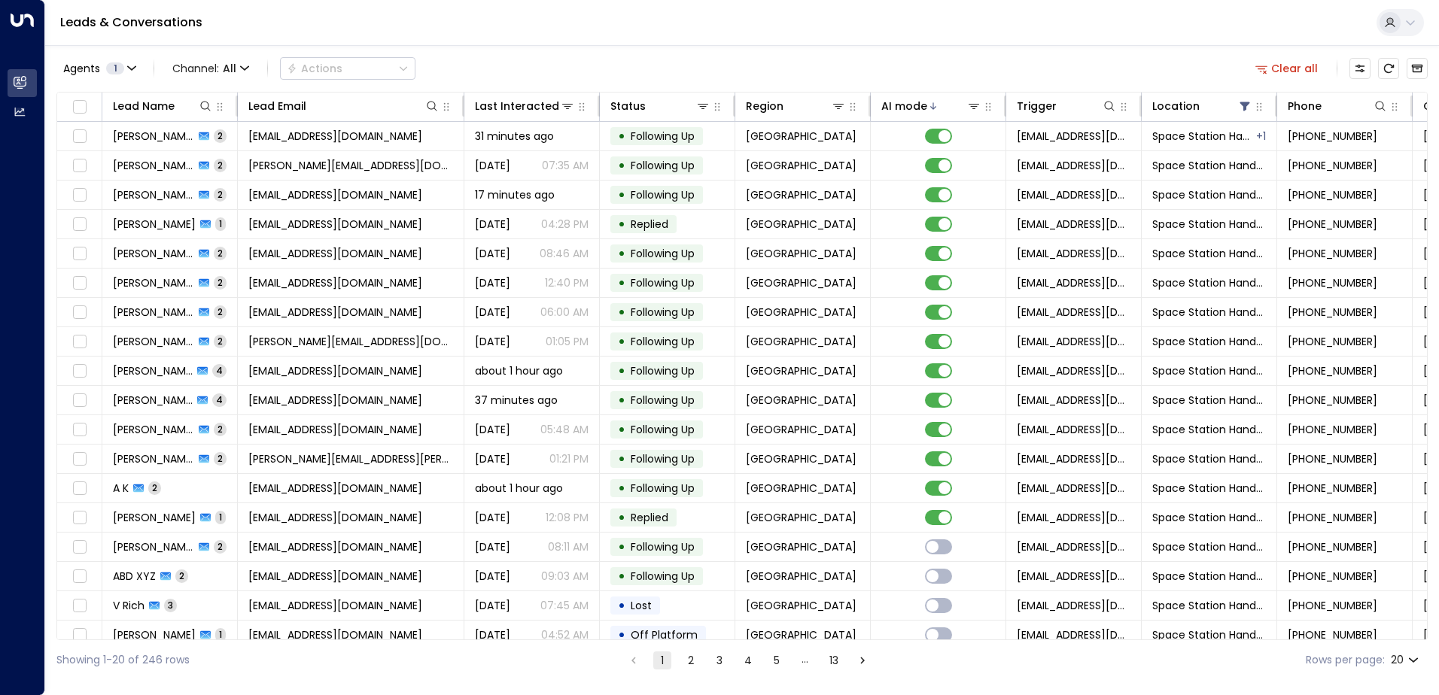
click at [362, 679] on div "Showing 1-20 of 246 rows 1 2 3 4 5 … 13 Rows per page: 20 **" at bounding box center [741, 660] width 1371 height 40
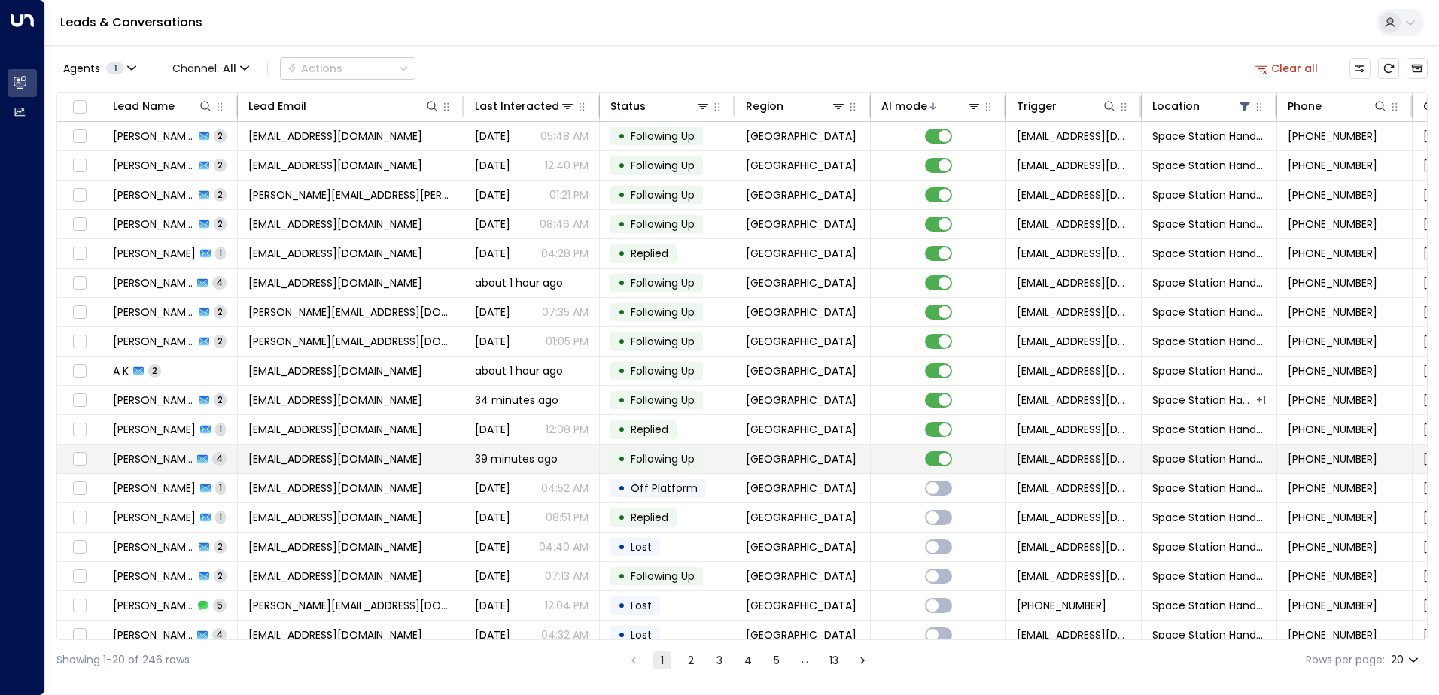
scroll to position [74, 0]
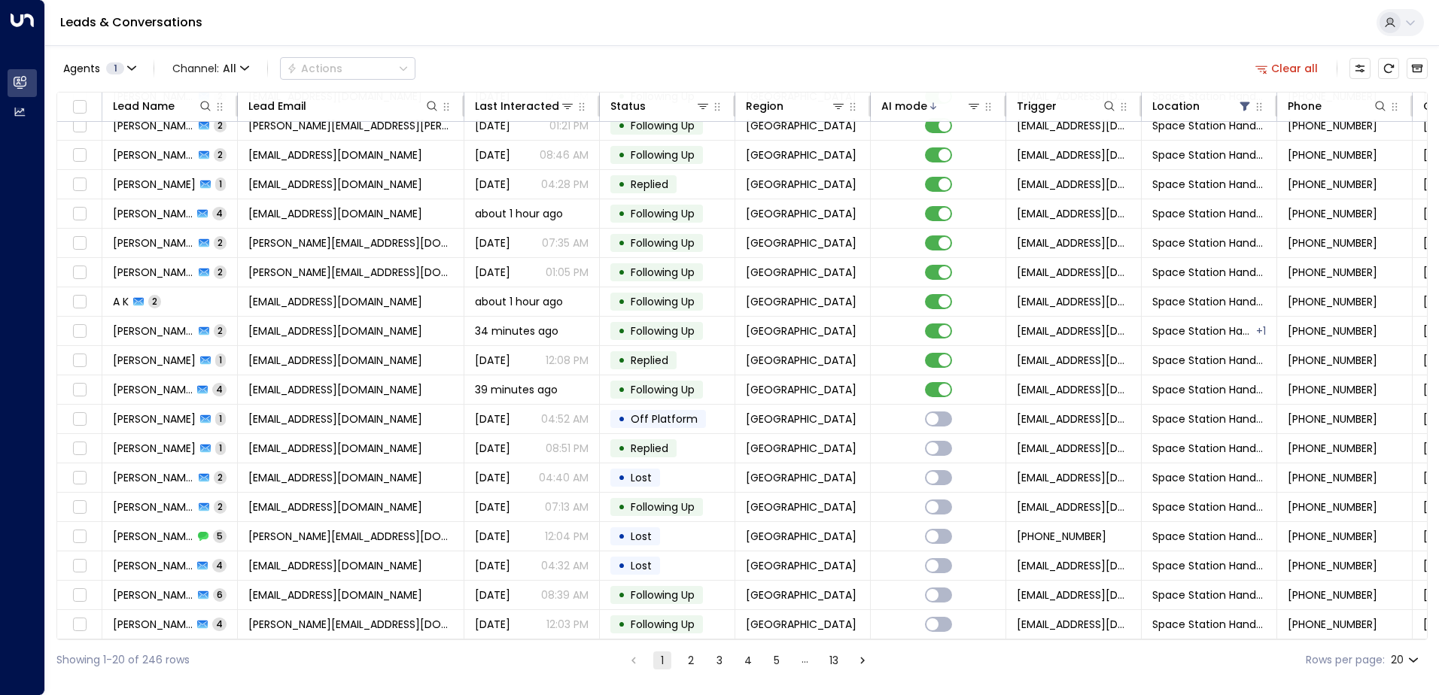
click at [688, 663] on button "2" at bounding box center [691, 661] width 18 height 18
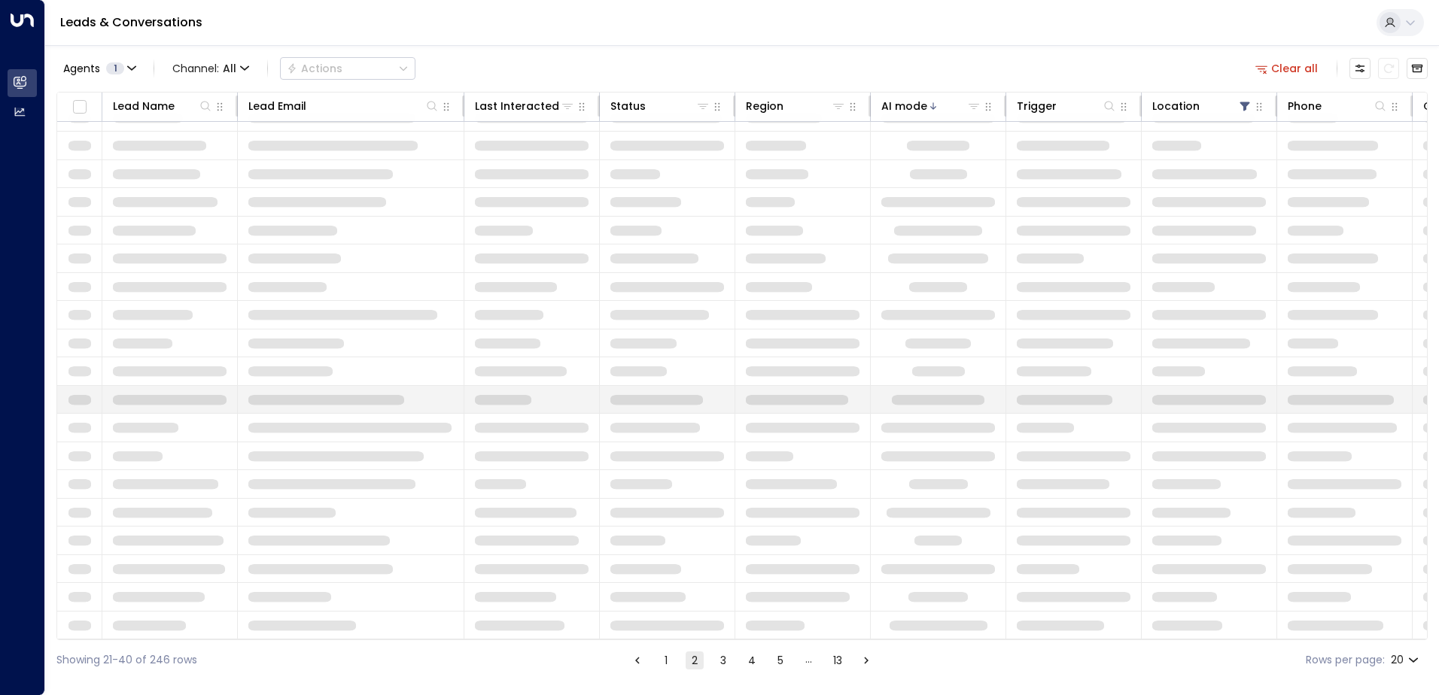
scroll to position [74, 0]
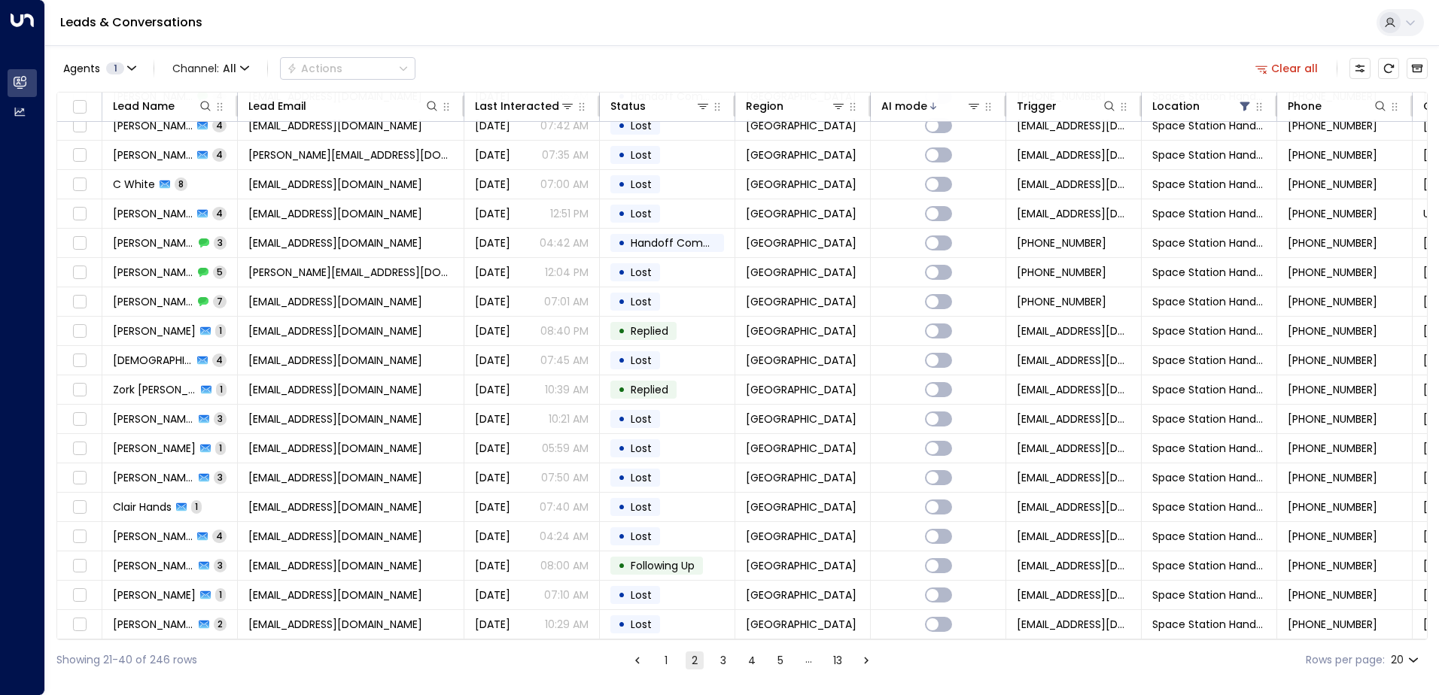
click at [724, 662] on button "3" at bounding box center [723, 661] width 18 height 18
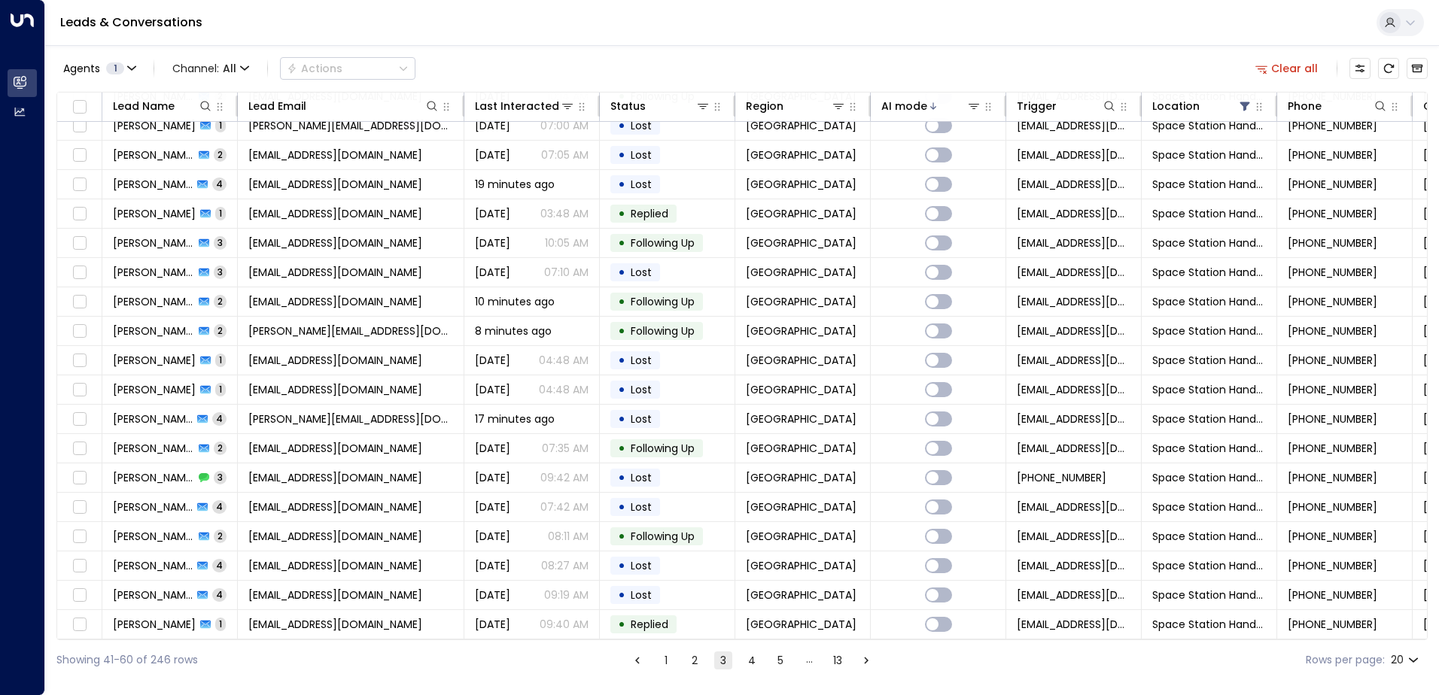
click at [746, 661] on button "4" at bounding box center [752, 661] width 18 height 18
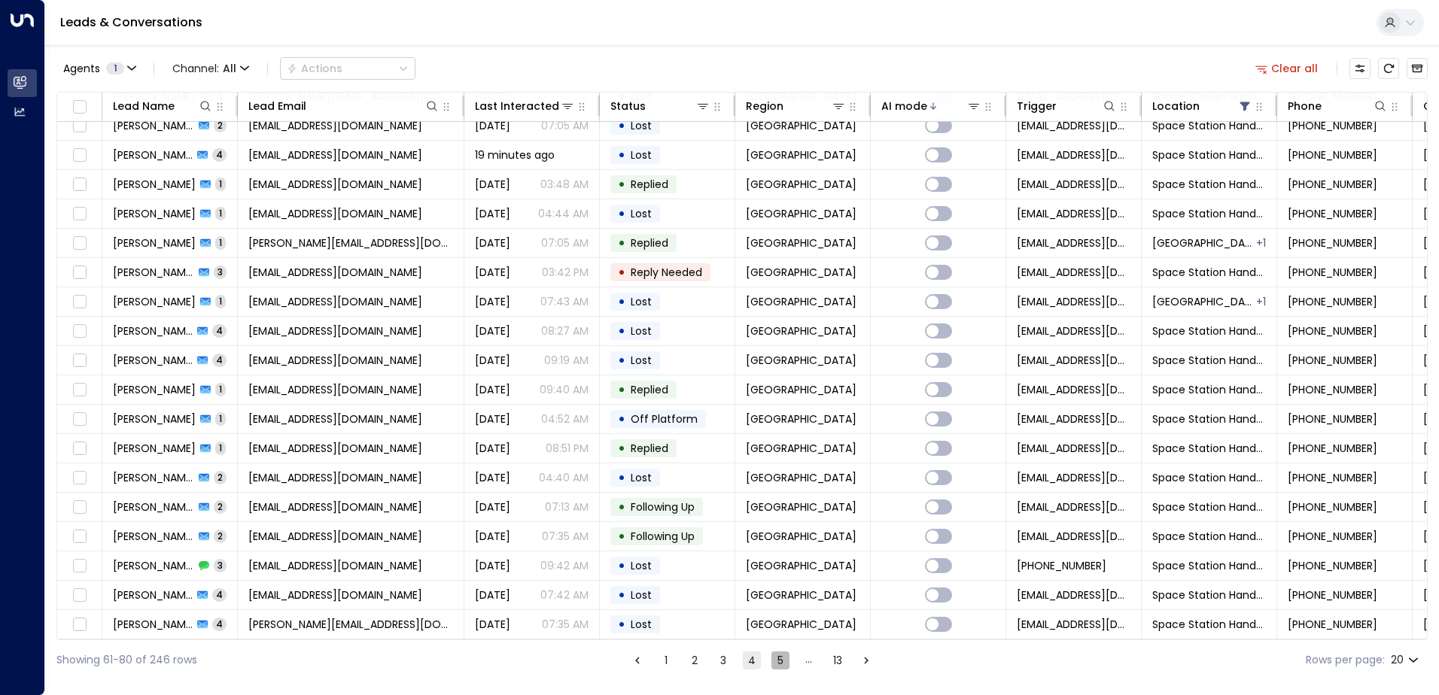
click at [773, 665] on button "5" at bounding box center [780, 661] width 18 height 18
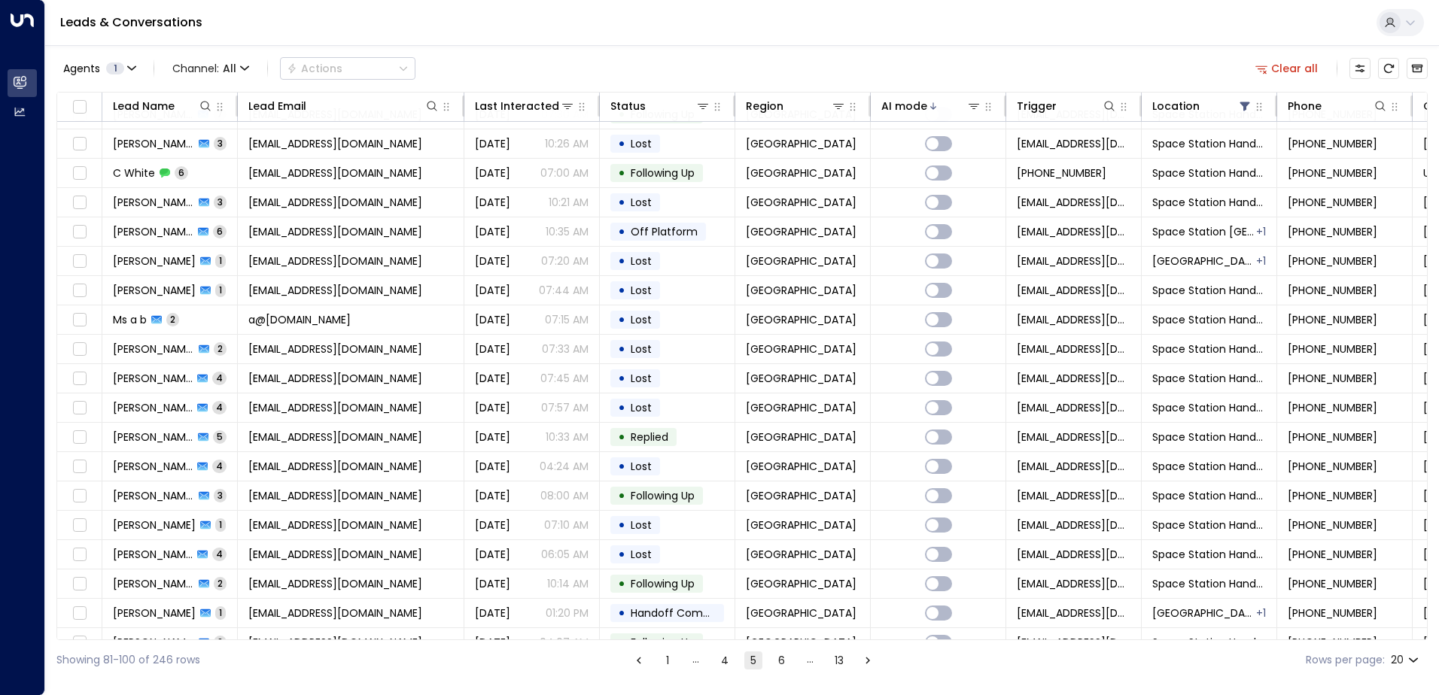
scroll to position [74, 0]
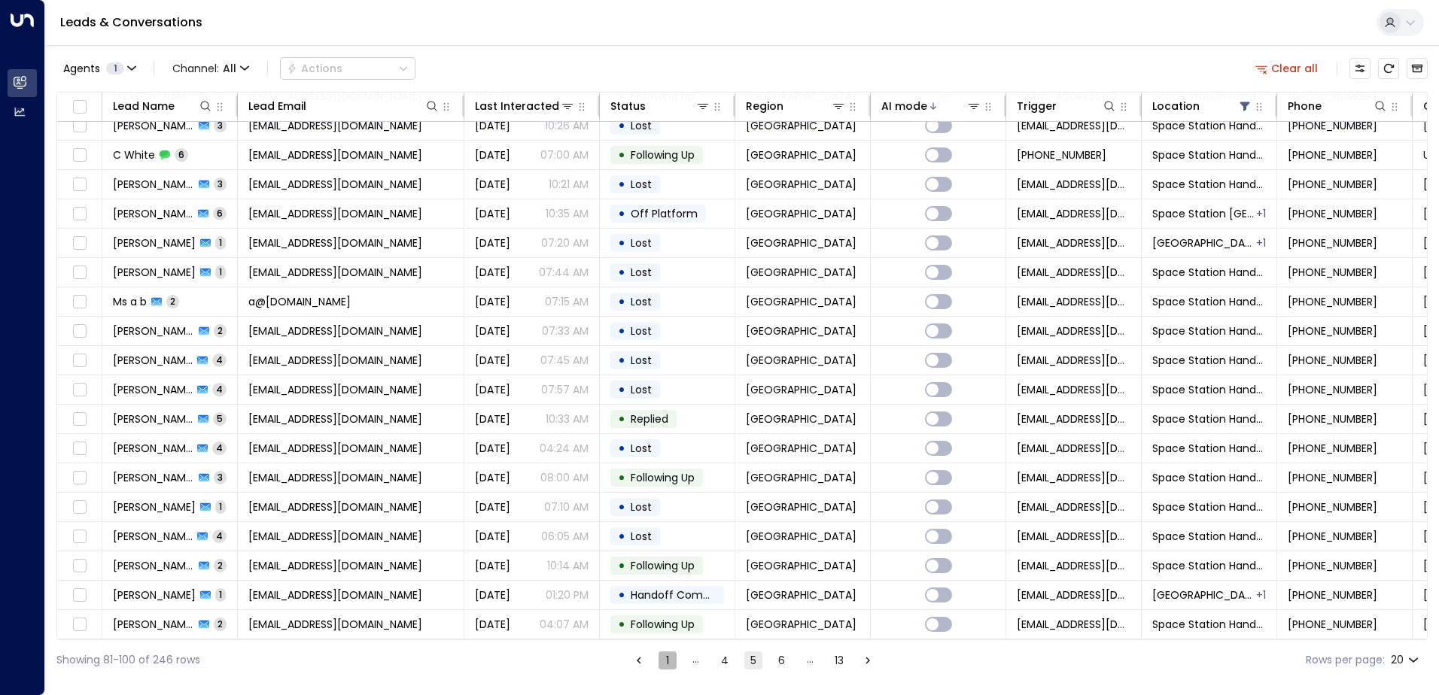
click at [670, 661] on button "1" at bounding box center [667, 661] width 18 height 18
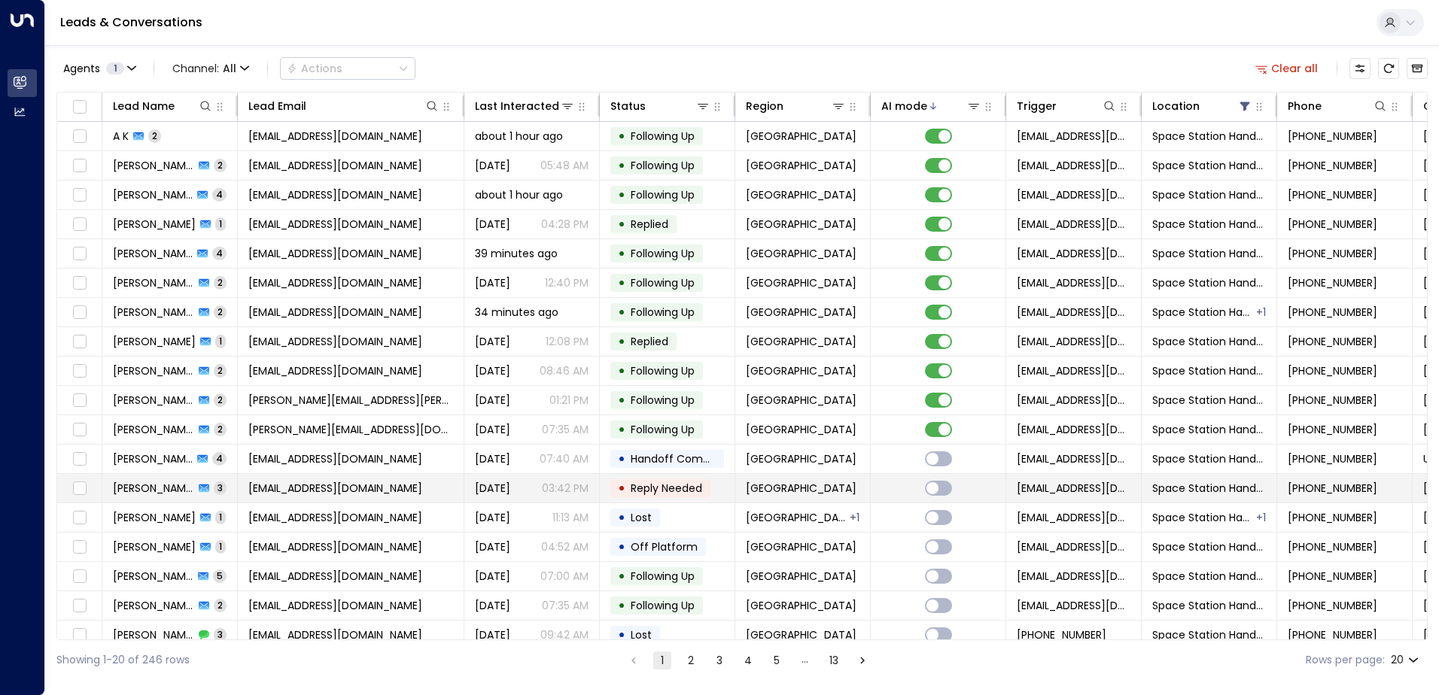
click at [415, 490] on td "[EMAIL_ADDRESS][DOMAIN_NAME]" at bounding box center [351, 488] width 226 height 29
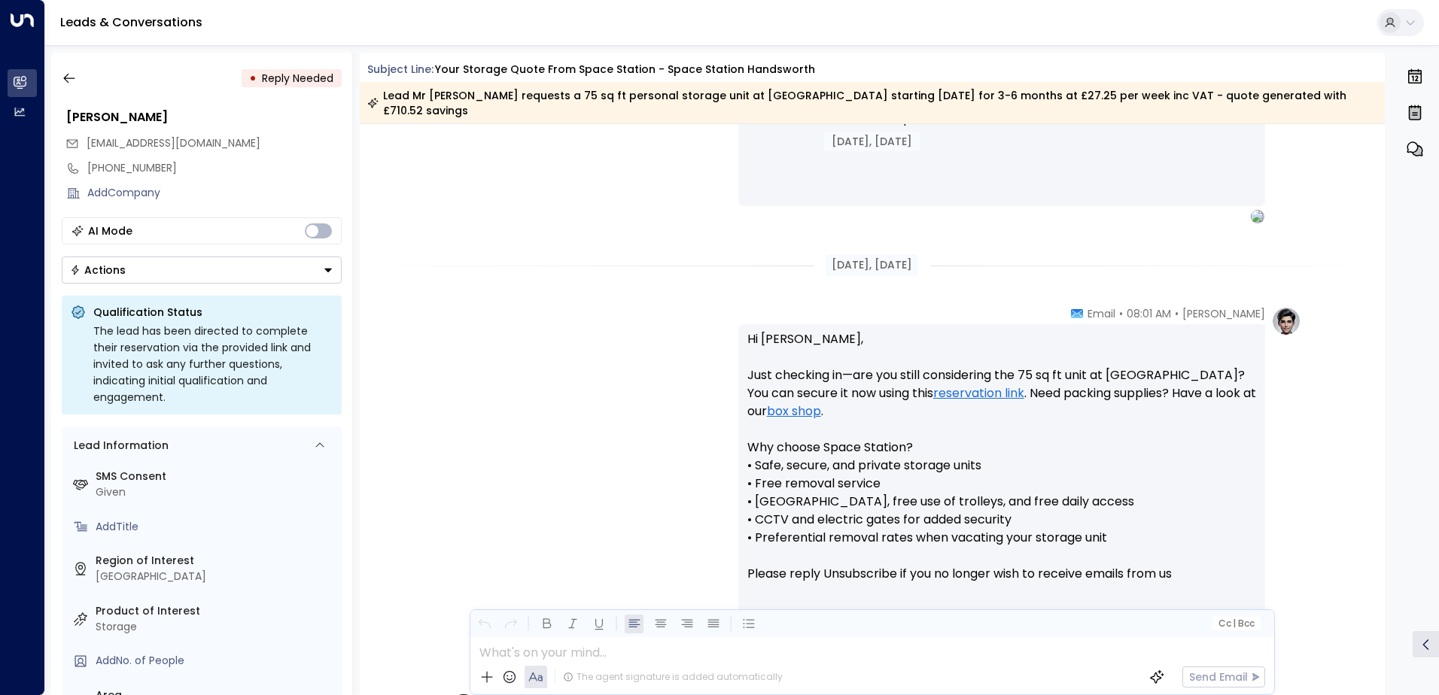
scroll to position [1141, 0]
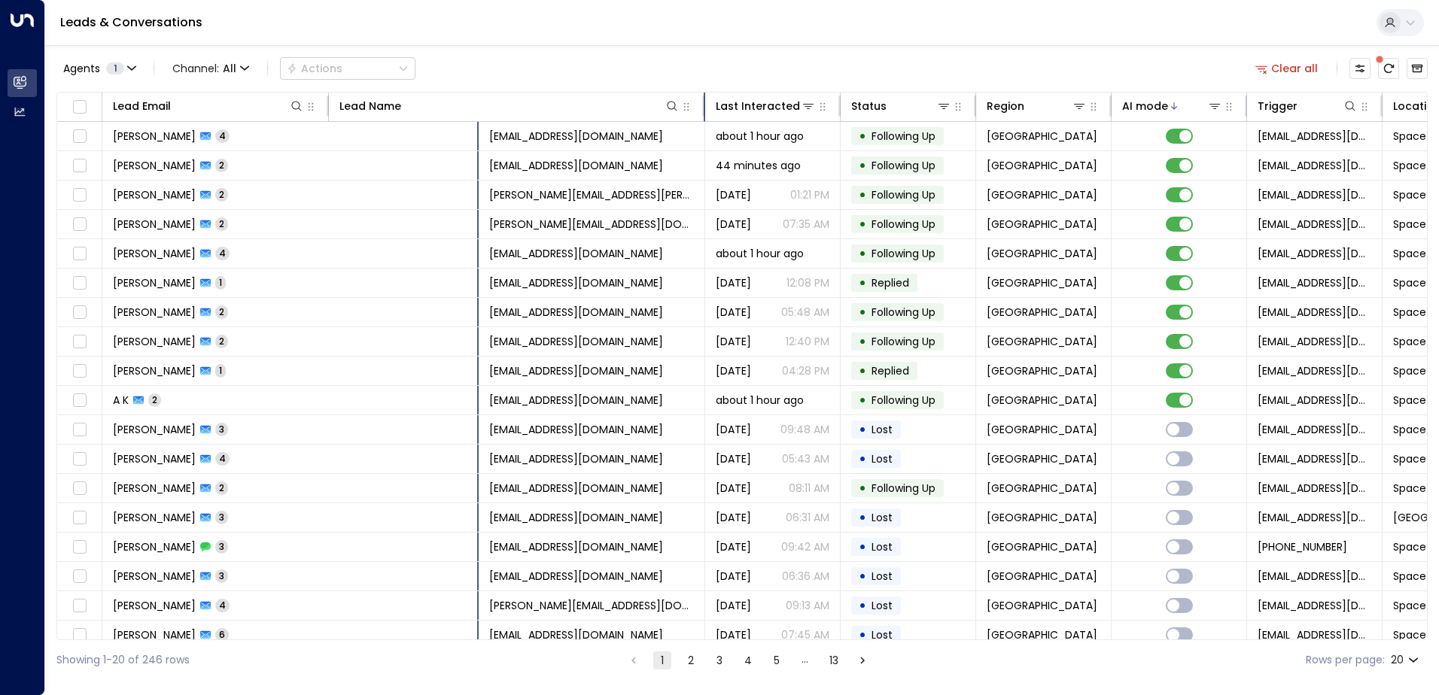
click at [651, 39] on div "Leads & Conversations" at bounding box center [741, 23] width 1393 height 46
